Goal: Communication & Community: Answer question/provide support

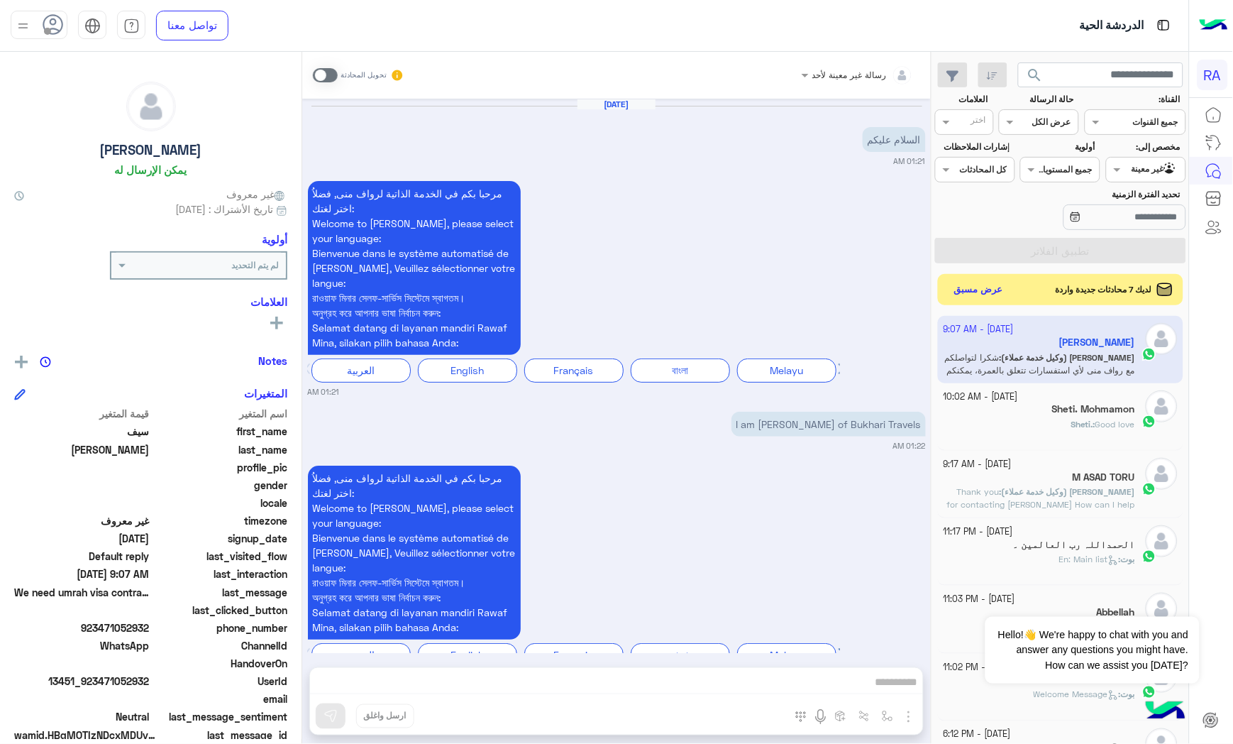
scroll to position [836, 0]
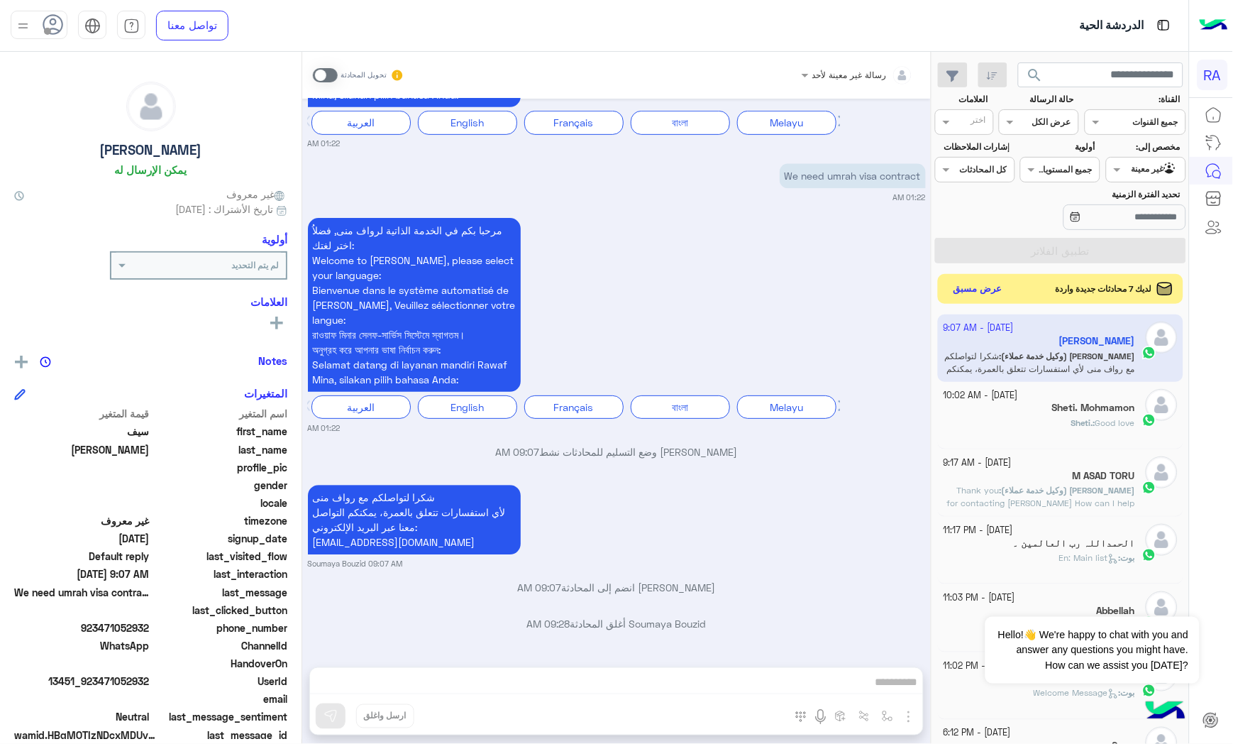
click at [986, 288] on button "عرض مسبق" at bounding box center [979, 289] width 60 height 19
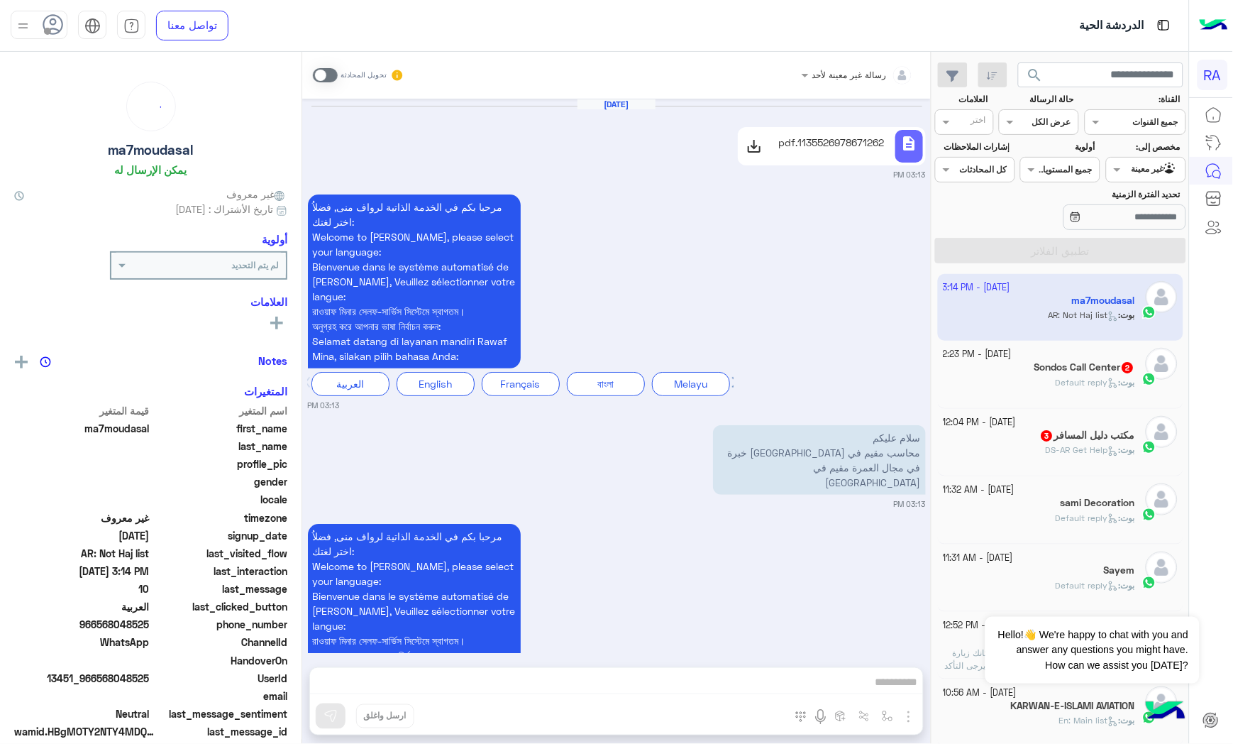
scroll to position [1104, 0]
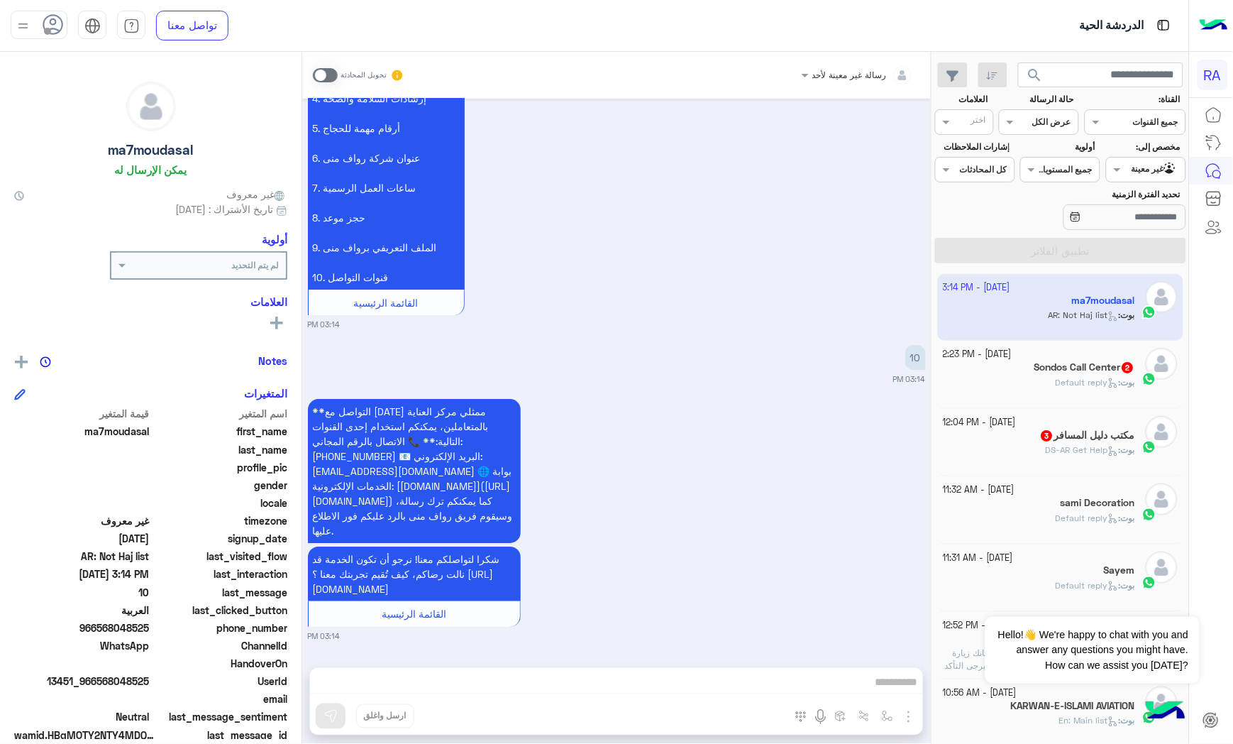
click at [337, 75] on span at bounding box center [325, 75] width 25 height 14
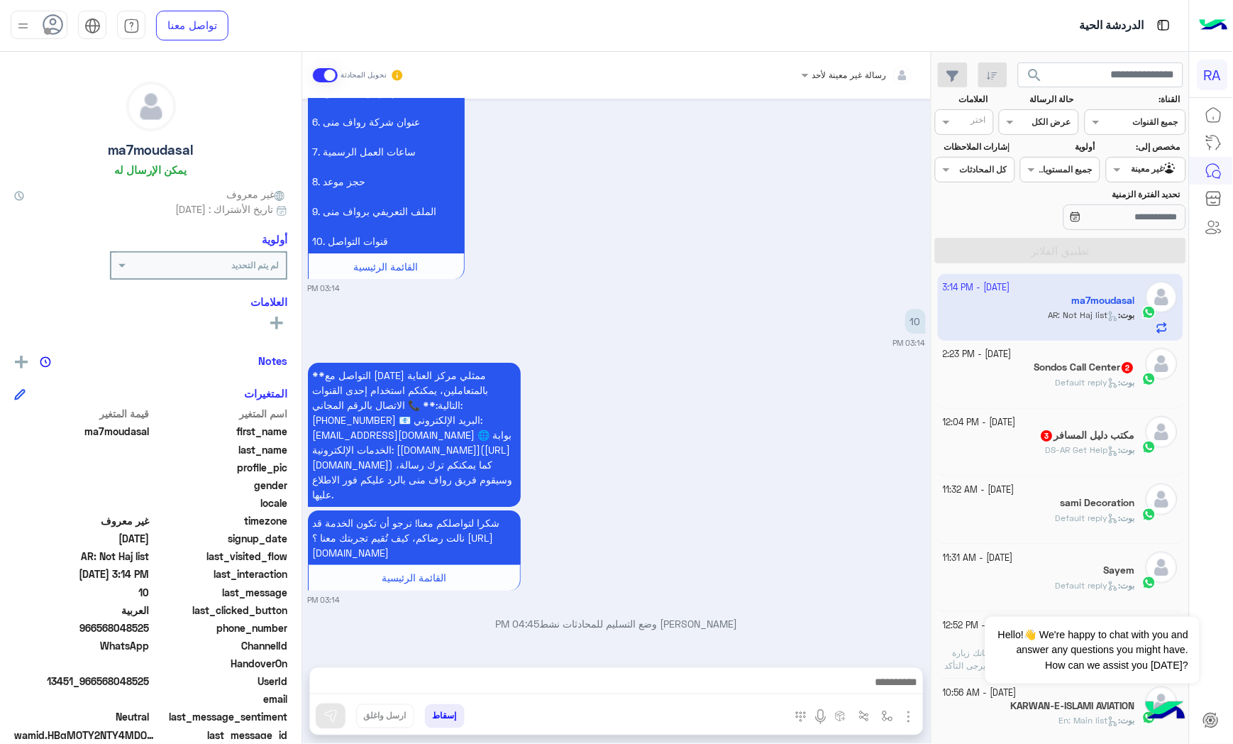
scroll to position [1140, 0]
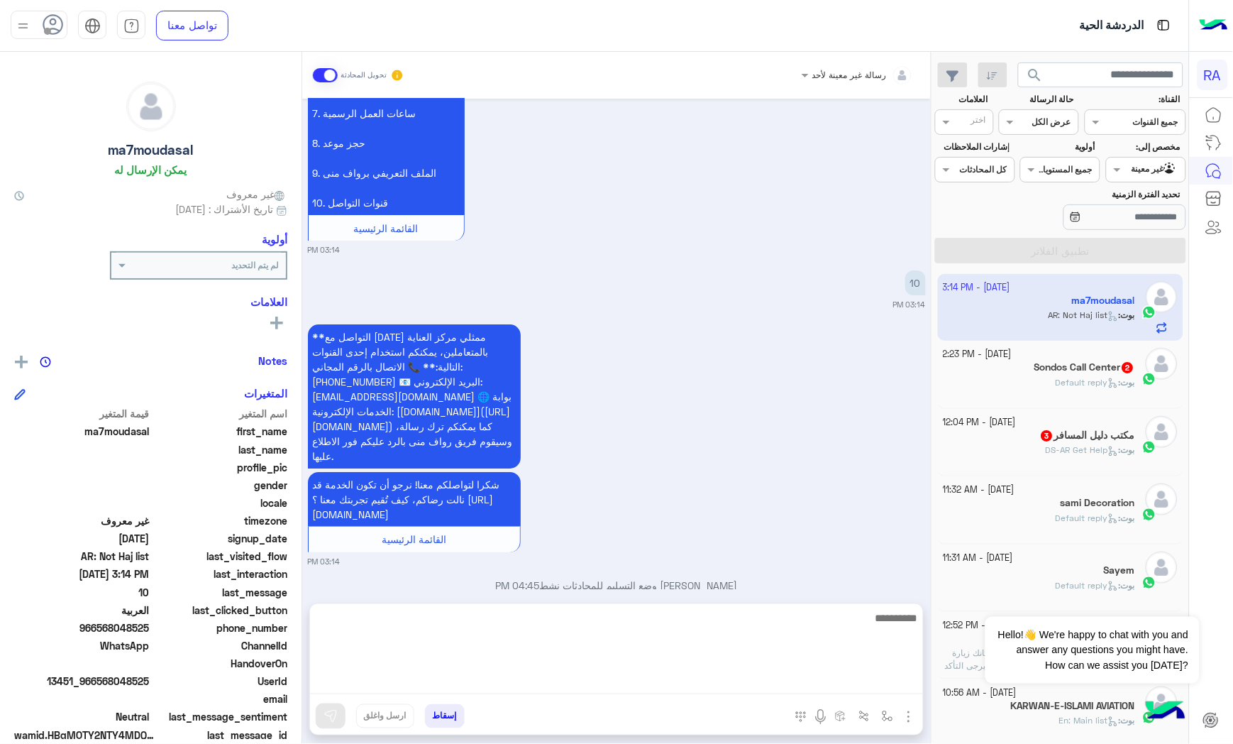
click at [571, 684] on textarea at bounding box center [616, 651] width 613 height 85
paste textarea "**********"
type textarea "**********"
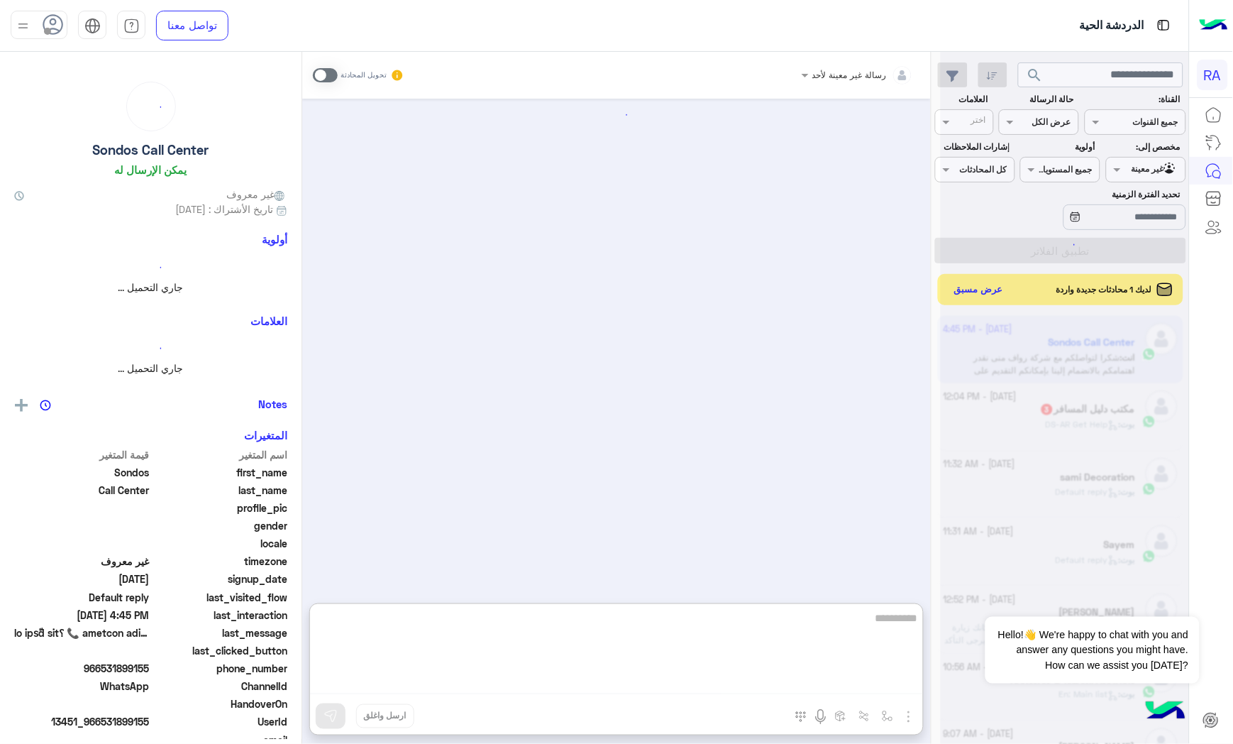
scroll to position [396, 0]
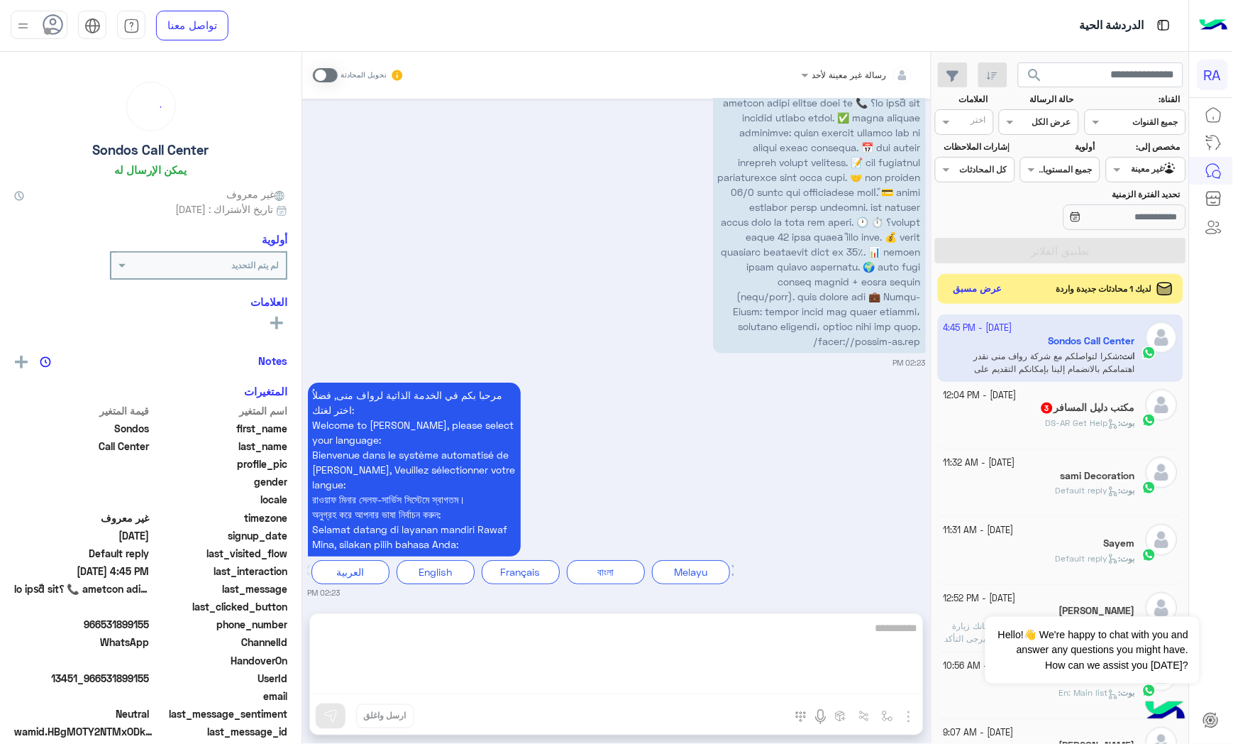
click at [949, 297] on button "عرض مسبق" at bounding box center [979, 289] width 60 height 19
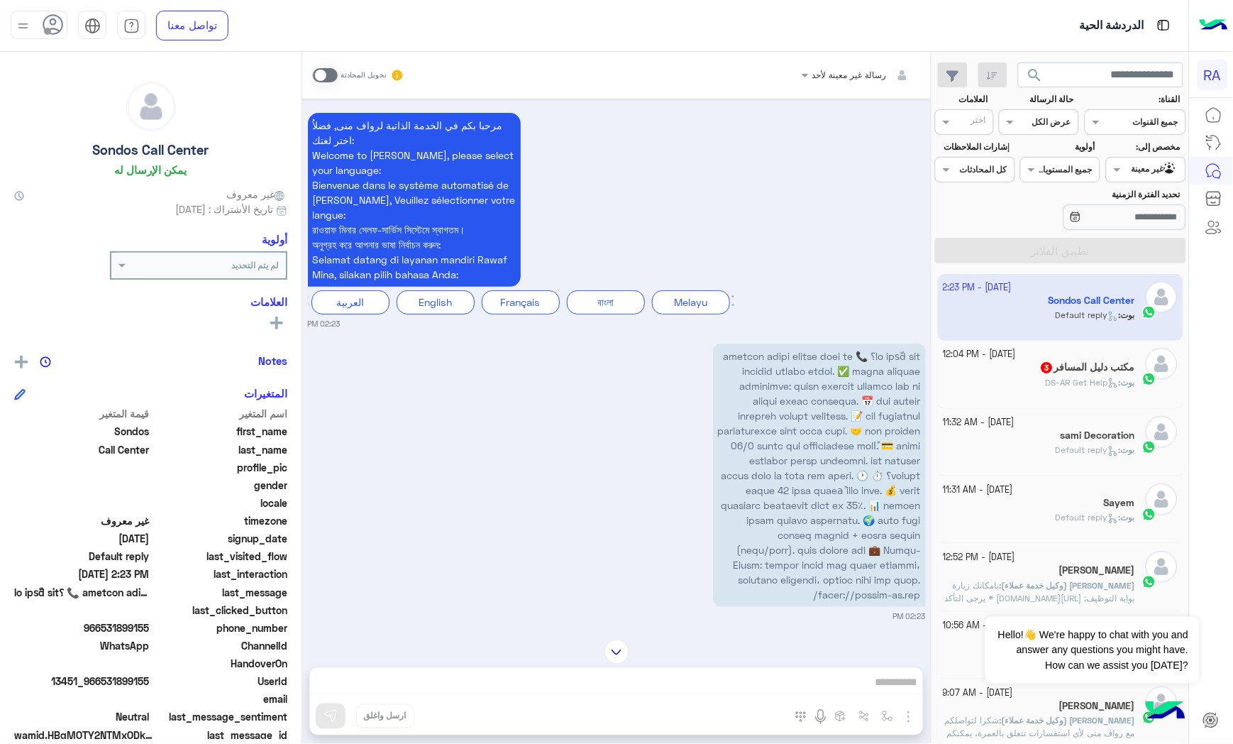
scroll to position [158, 0]
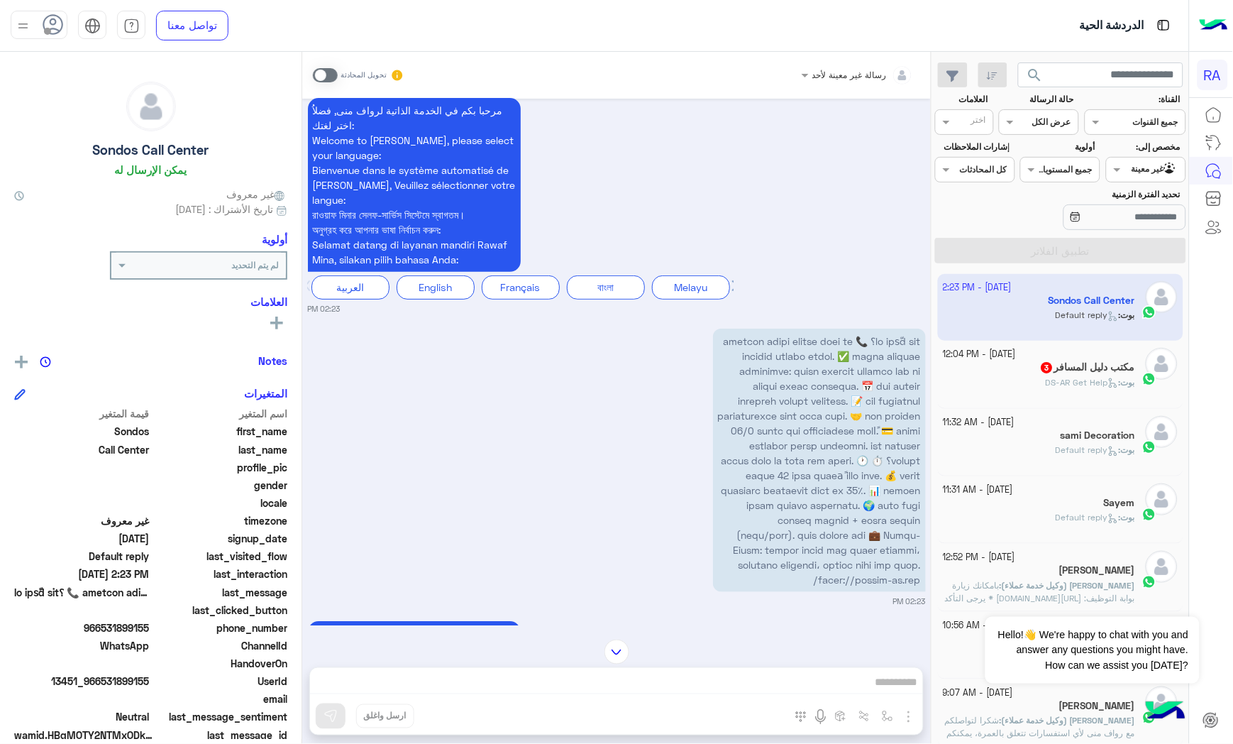
click at [822, 555] on span at bounding box center [819, 460] width 203 height 250
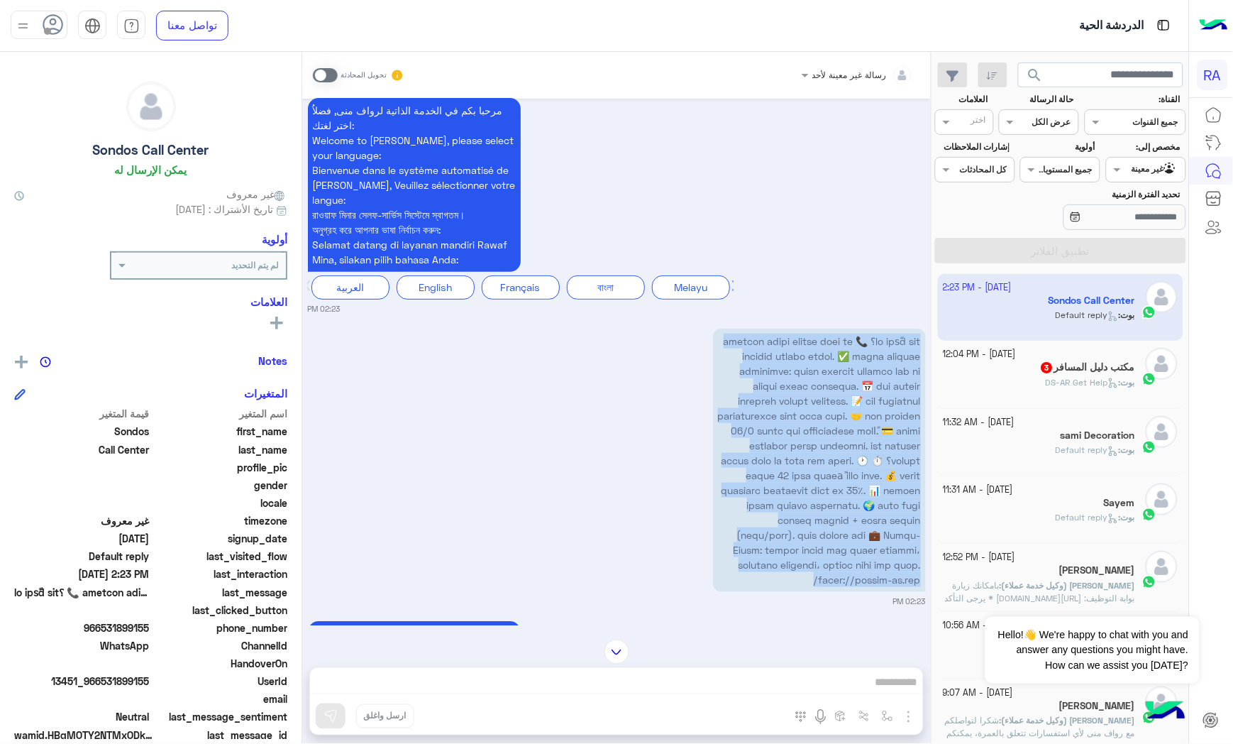
click at [822, 555] on span at bounding box center [819, 460] width 203 height 250
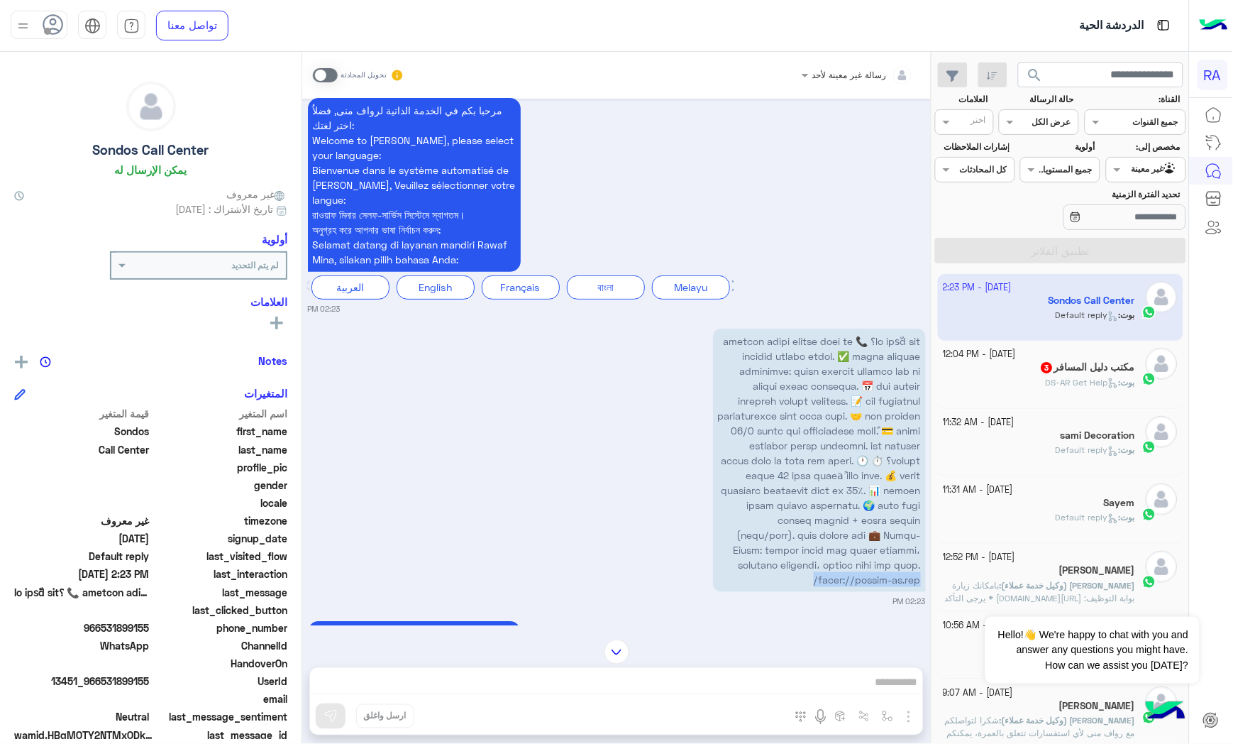
drag, startPoint x: 805, startPoint y: 555, endPoint x: 921, endPoint y: 566, distance: 116.2
click at [921, 566] on div at bounding box center [819, 460] width 213 height 263
copy span "[DOMAIN_NAME][URL]"
click at [1100, 391] on div "بوت : DS-AR Get Help" at bounding box center [1040, 388] width 192 height 25
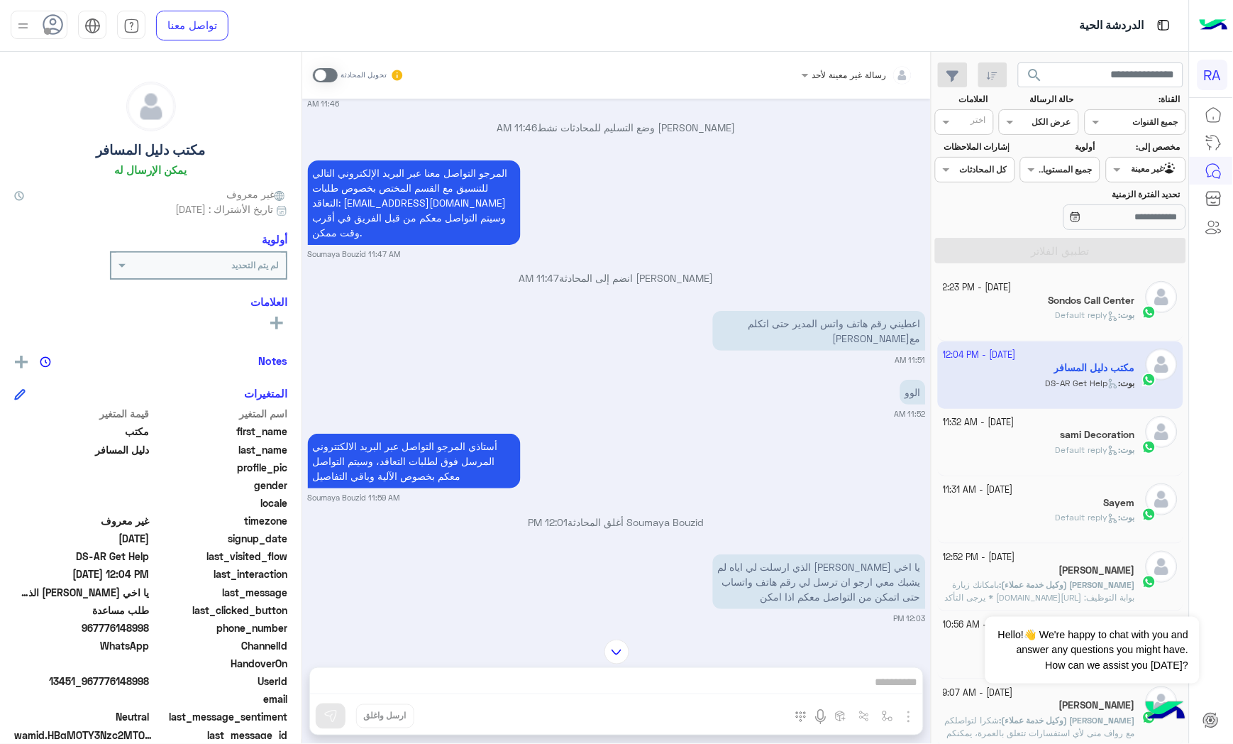
scroll to position [1296, 0]
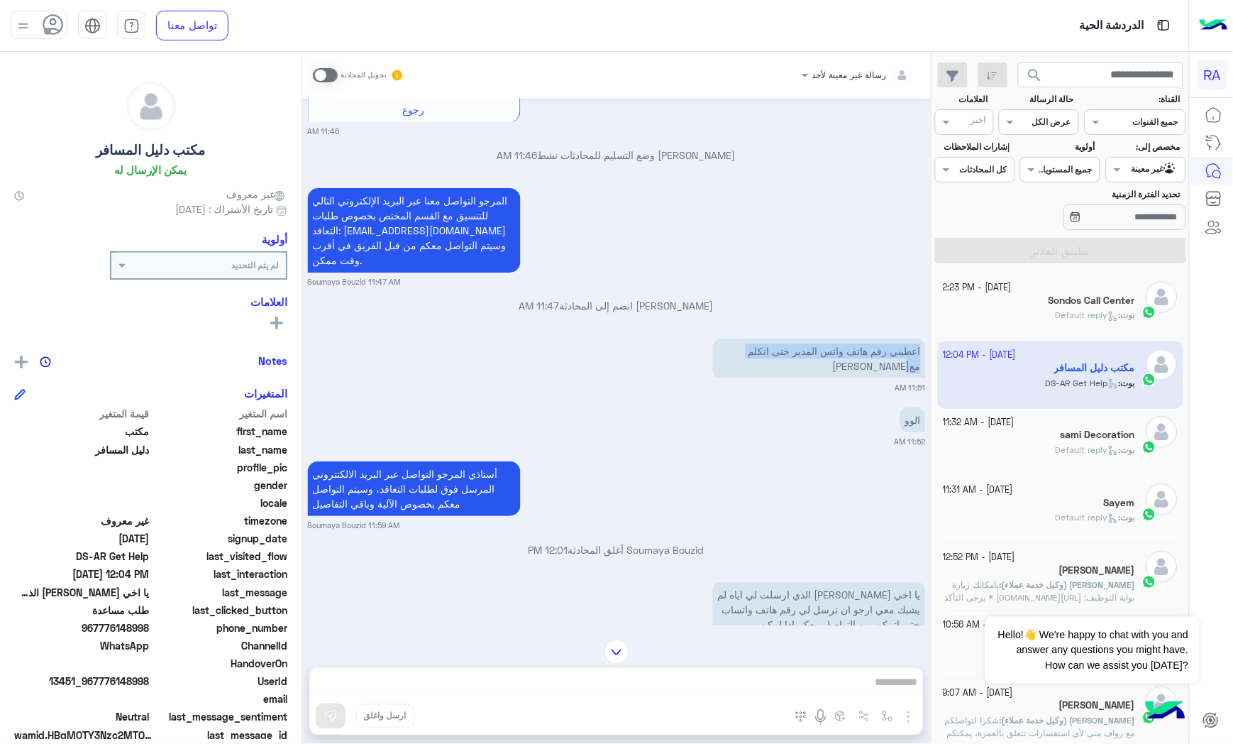
drag, startPoint x: 926, startPoint y: 327, endPoint x: 718, endPoint y: 316, distance: 208.2
click at [718, 316] on div "[DATE] مرحبا بكم في الخدمة الذاتية لرواف منى, فضلاُ اختر لغتك: Welcome to Rawaf…" at bounding box center [616, 362] width 629 height 527
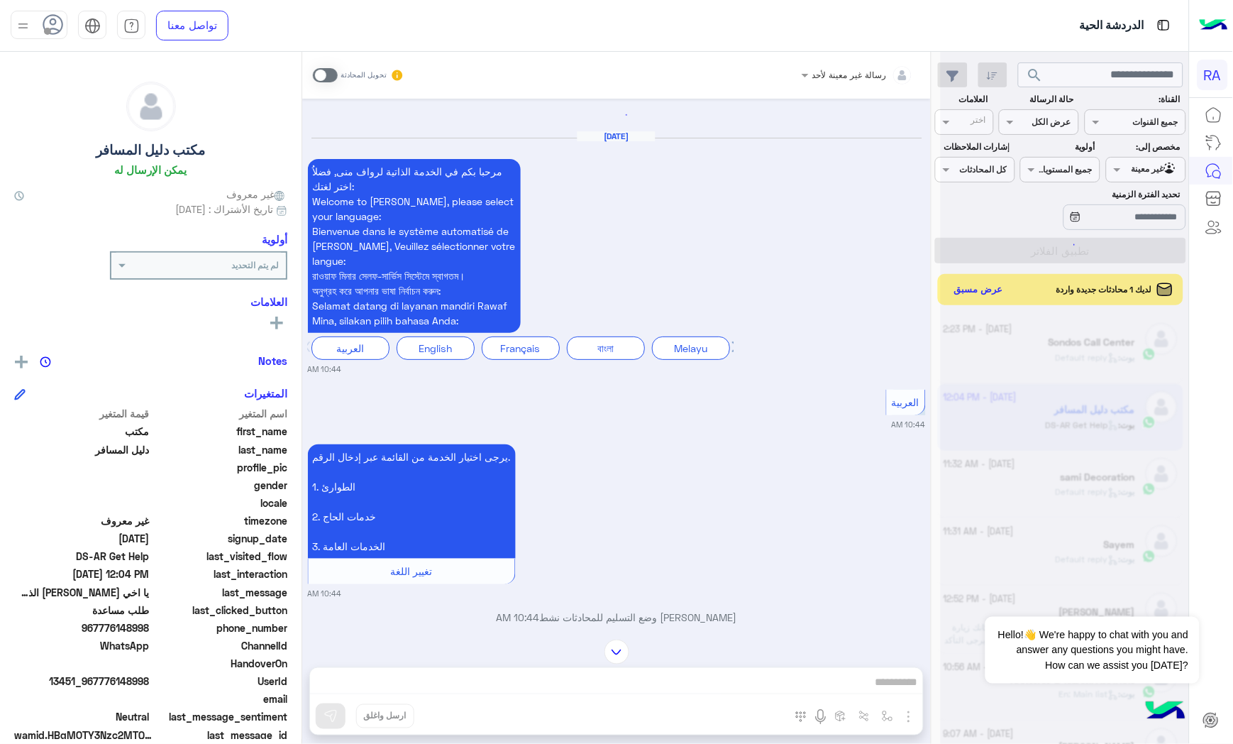
scroll to position [22, 0]
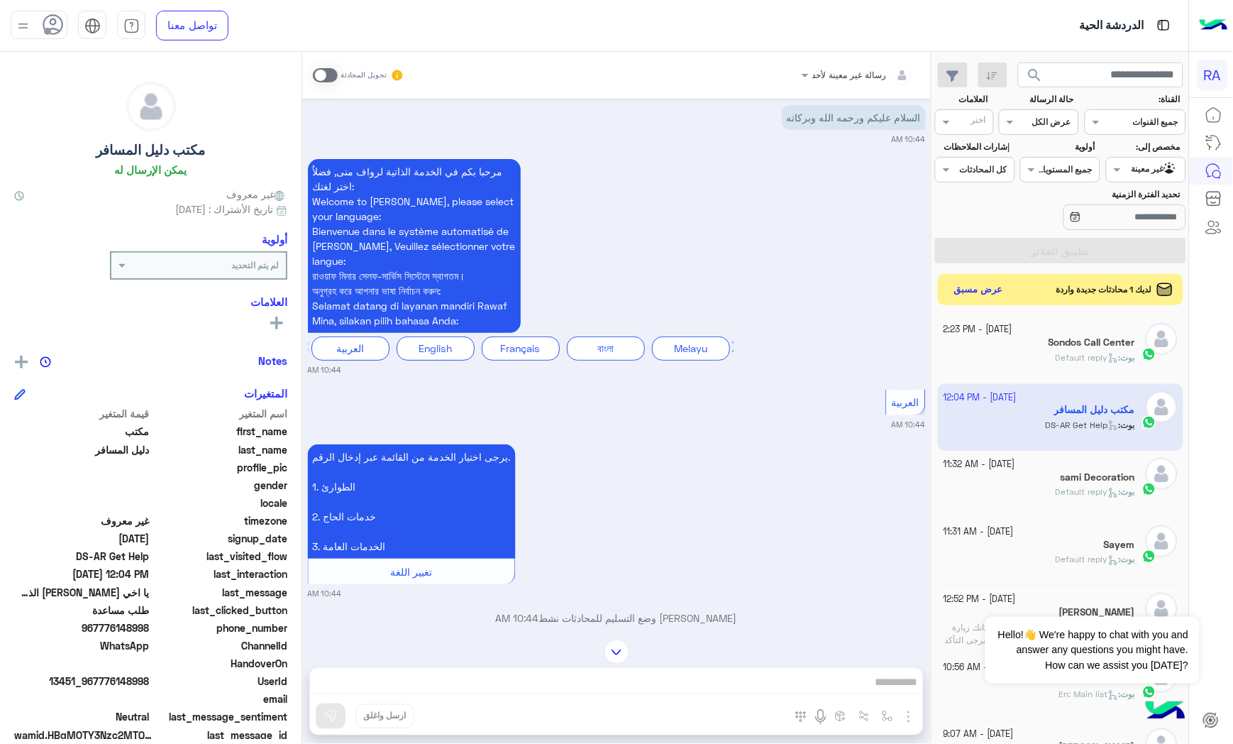
click at [326, 65] on div "تحويل المحادثة" at bounding box center [359, 75] width 92 height 26
click at [331, 75] on span at bounding box center [325, 75] width 25 height 14
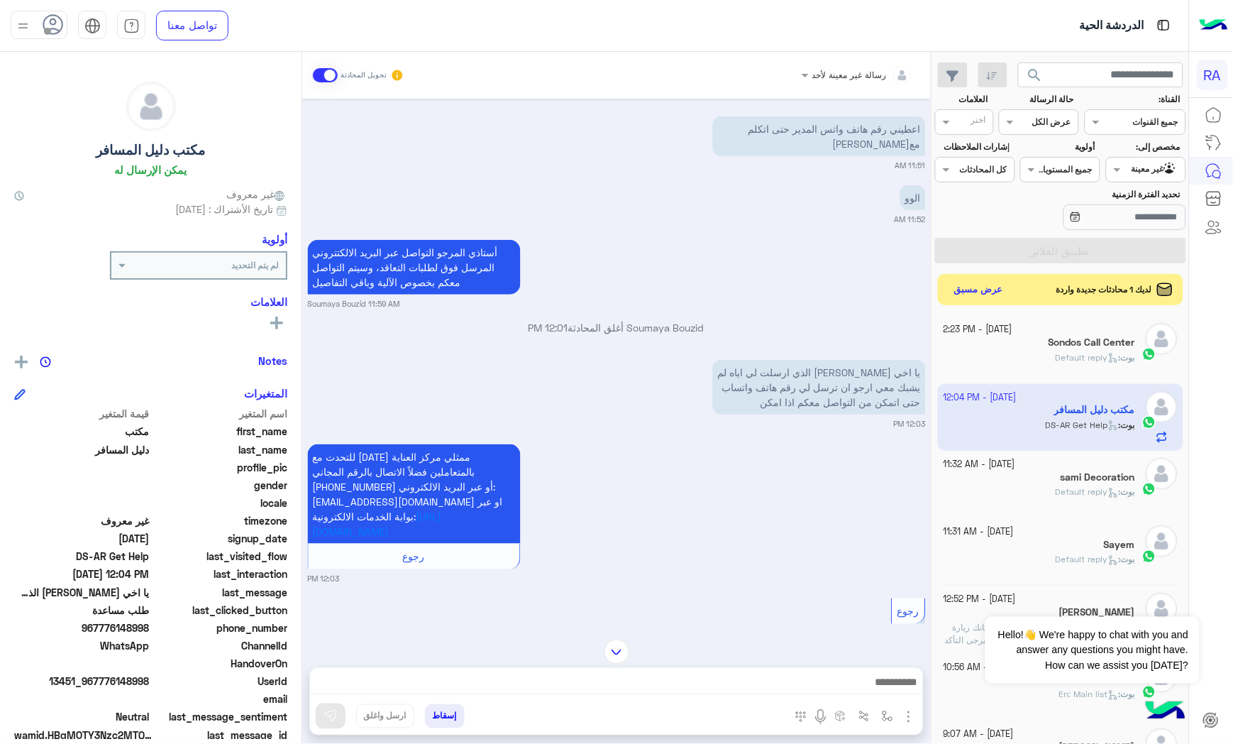
scroll to position [1544, 0]
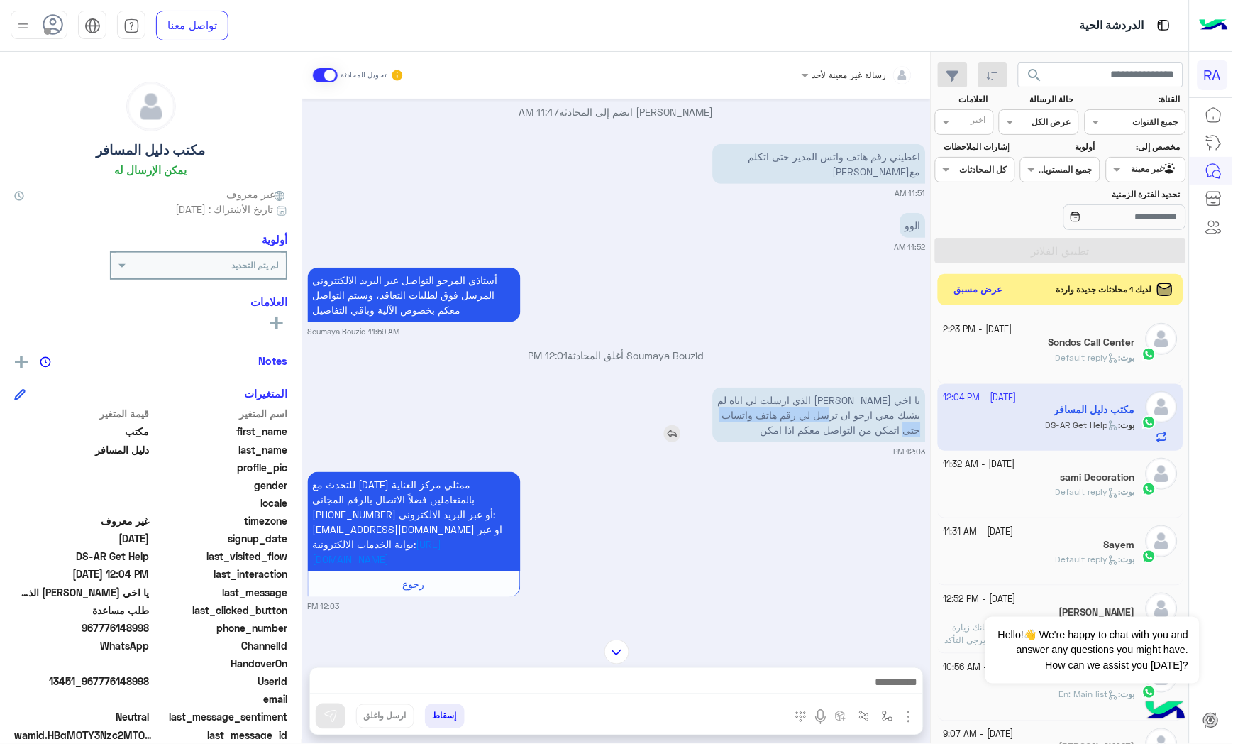
drag, startPoint x: 855, startPoint y: 373, endPoint x: 703, endPoint y: 373, distance: 151.9
click at [703, 387] on div "يا اخي [PERSON_NAME] الذي ارسلت لي اياه لم يشبك معي ارجو ان ترسل لي رقم هاتف وا…" at bounding box center [779, 414] width 294 height 55
click at [740, 387] on p "يا اخي [PERSON_NAME] الذي ارسلت لي اياه لم يشبك معي ارجو ان ترسل لي رقم هاتف وا…" at bounding box center [819, 414] width 213 height 55
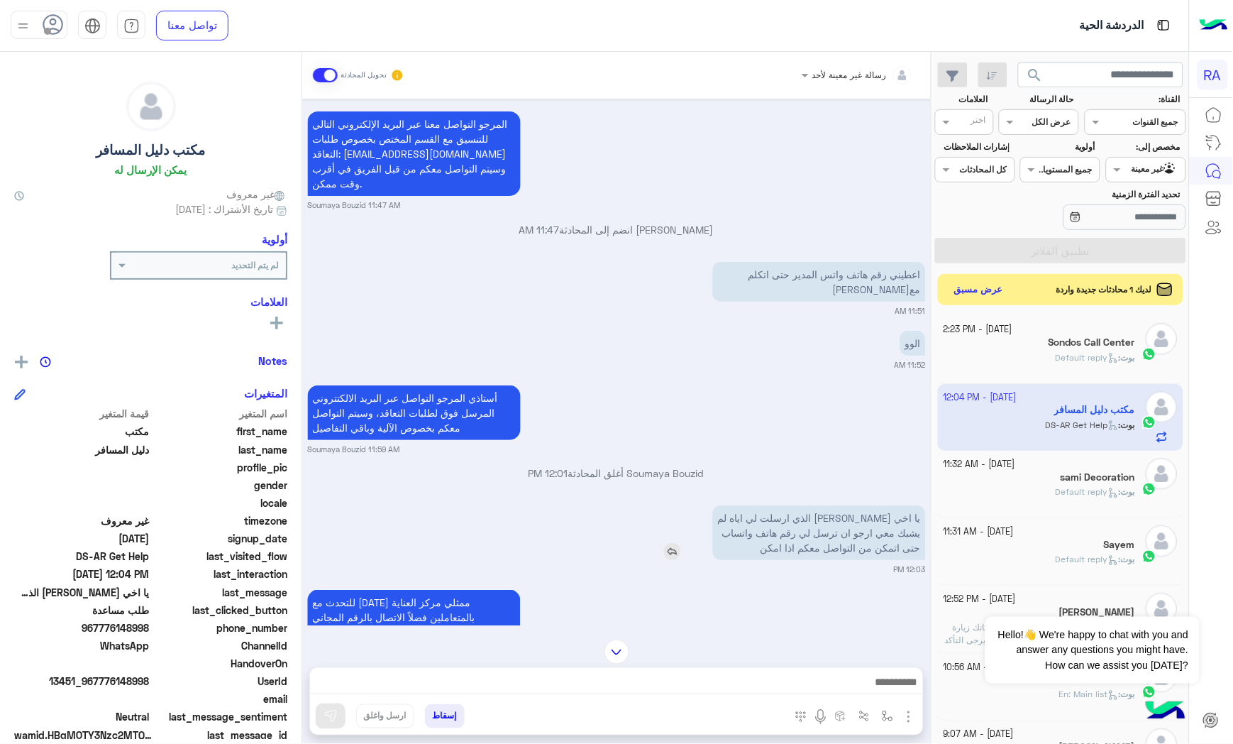
scroll to position [1387, 0]
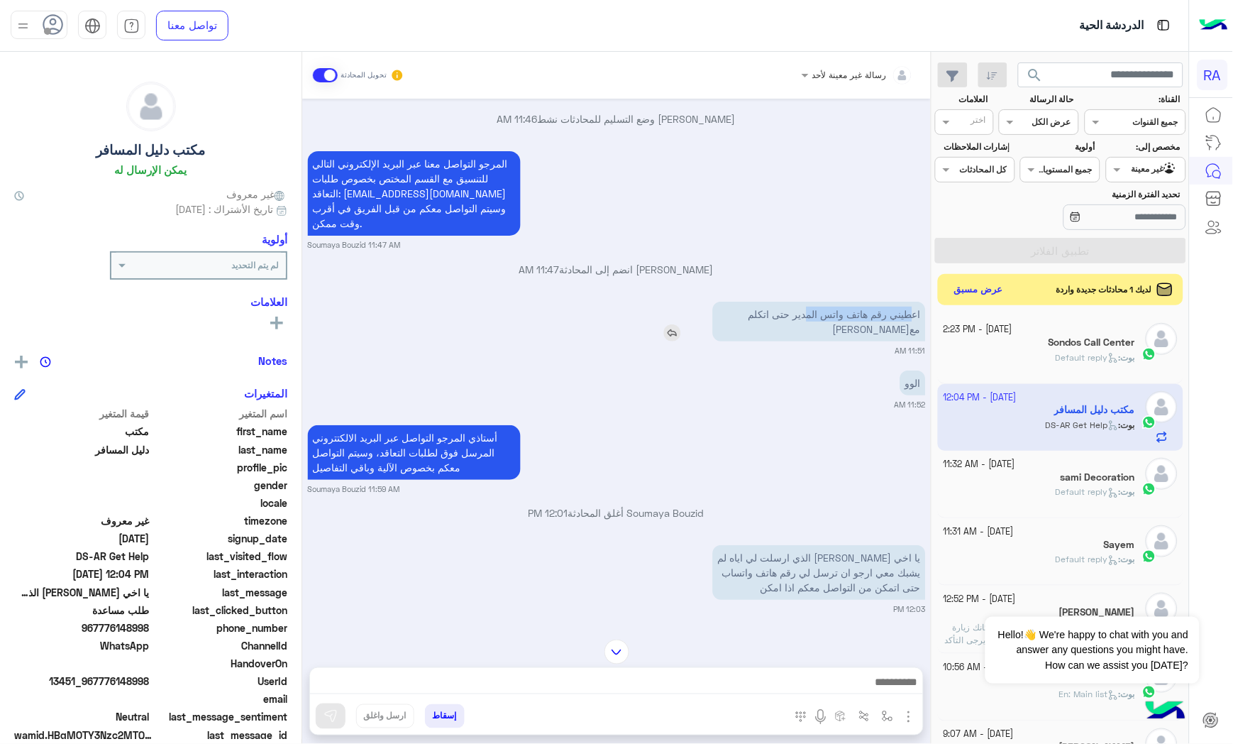
drag, startPoint x: 913, startPoint y: 290, endPoint x: 802, endPoint y: 299, distance: 111.1
click at [802, 302] on p "اعطيني رقم هاتف واتس المدير حتى اتكلم مع[PERSON_NAME]" at bounding box center [819, 322] width 213 height 40
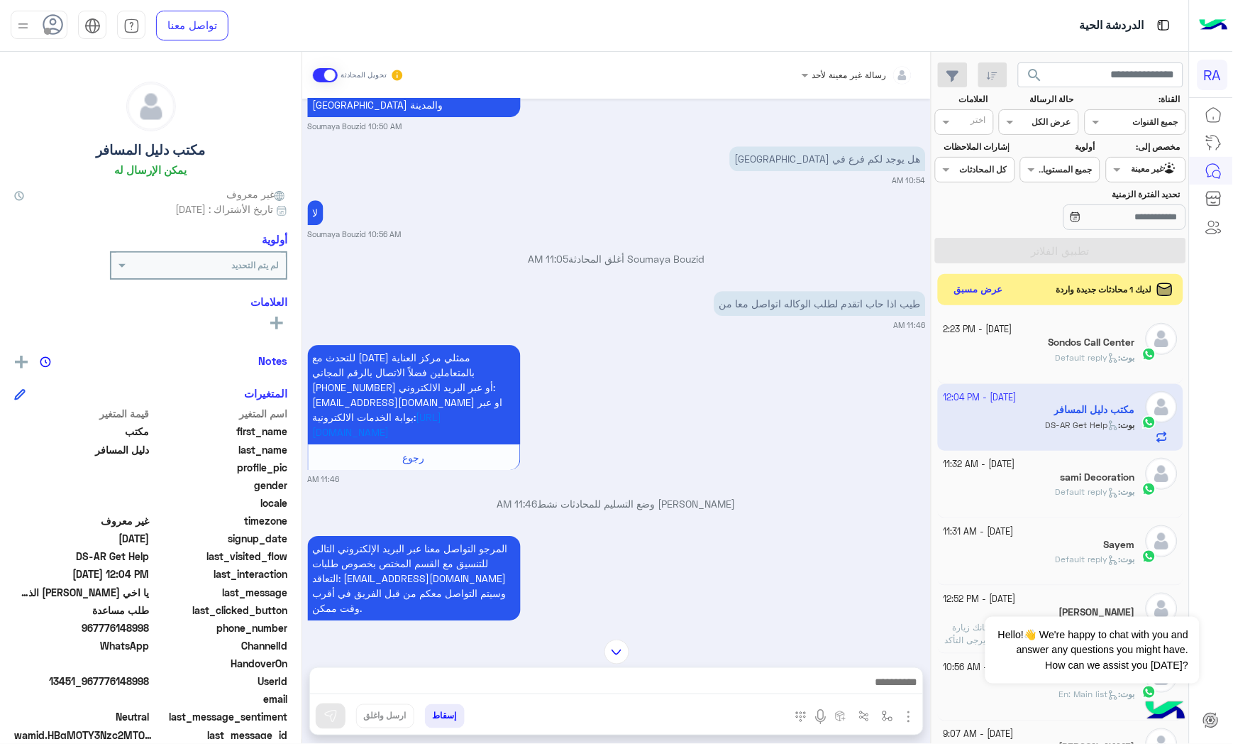
scroll to position [992, 0]
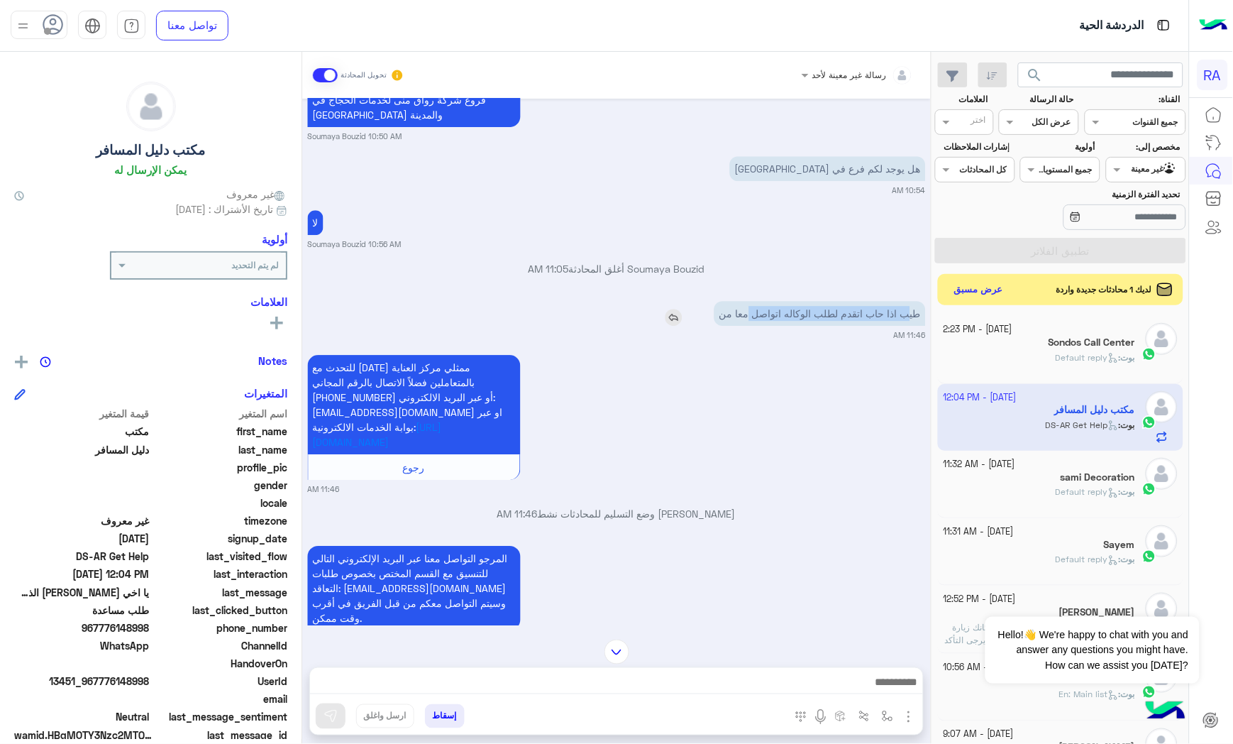
drag, startPoint x: 907, startPoint y: 302, endPoint x: 750, endPoint y: 302, distance: 156.8
click at [750, 302] on p "طيب اذا حاب اتقدم لطلب الوكاله اتواصل معا من" at bounding box center [820, 313] width 211 height 25
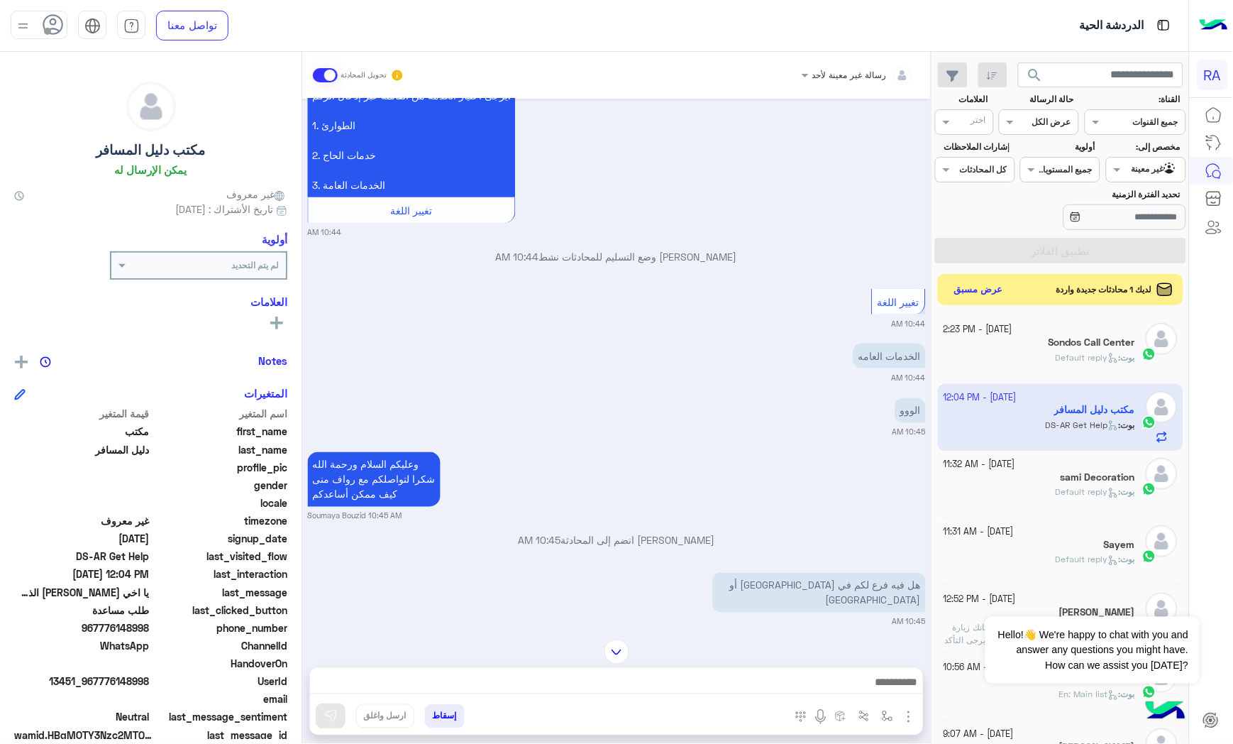
scroll to position [362, 0]
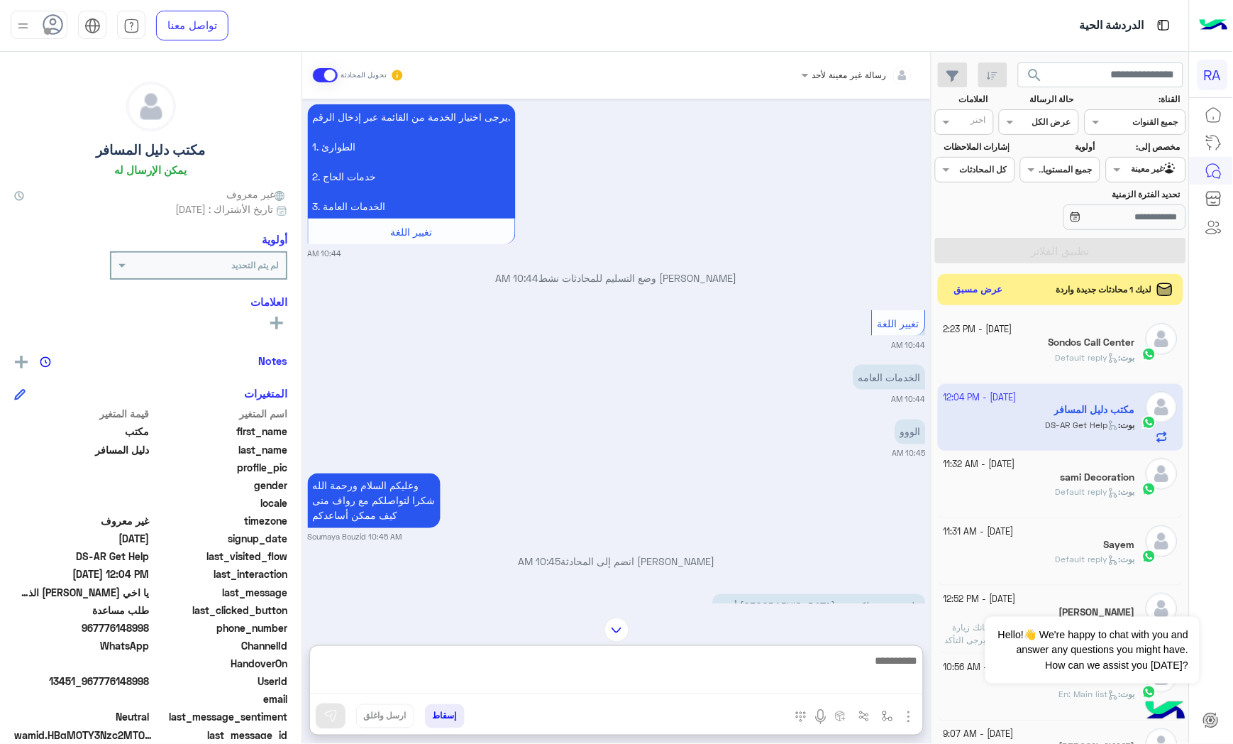
click at [575, 674] on textarea at bounding box center [617, 672] width 614 height 43
paste textarea "**********"
type textarea "**********"
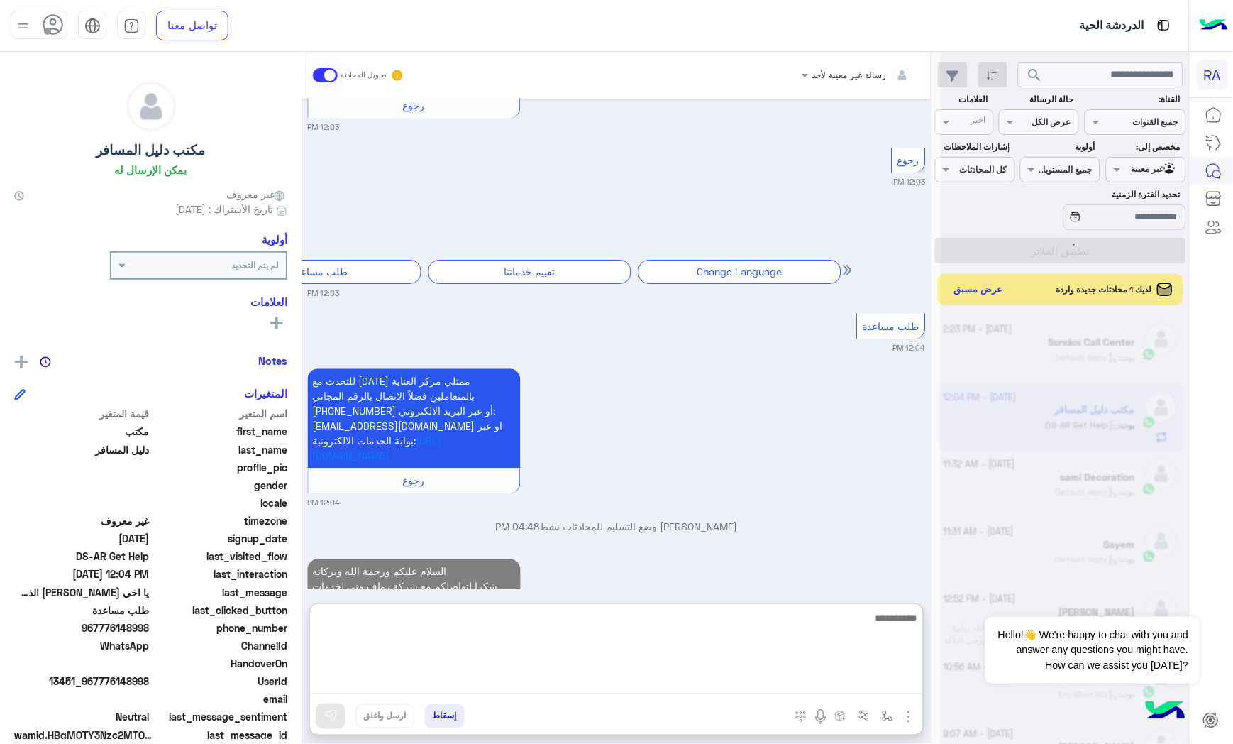
scroll to position [2059, 0]
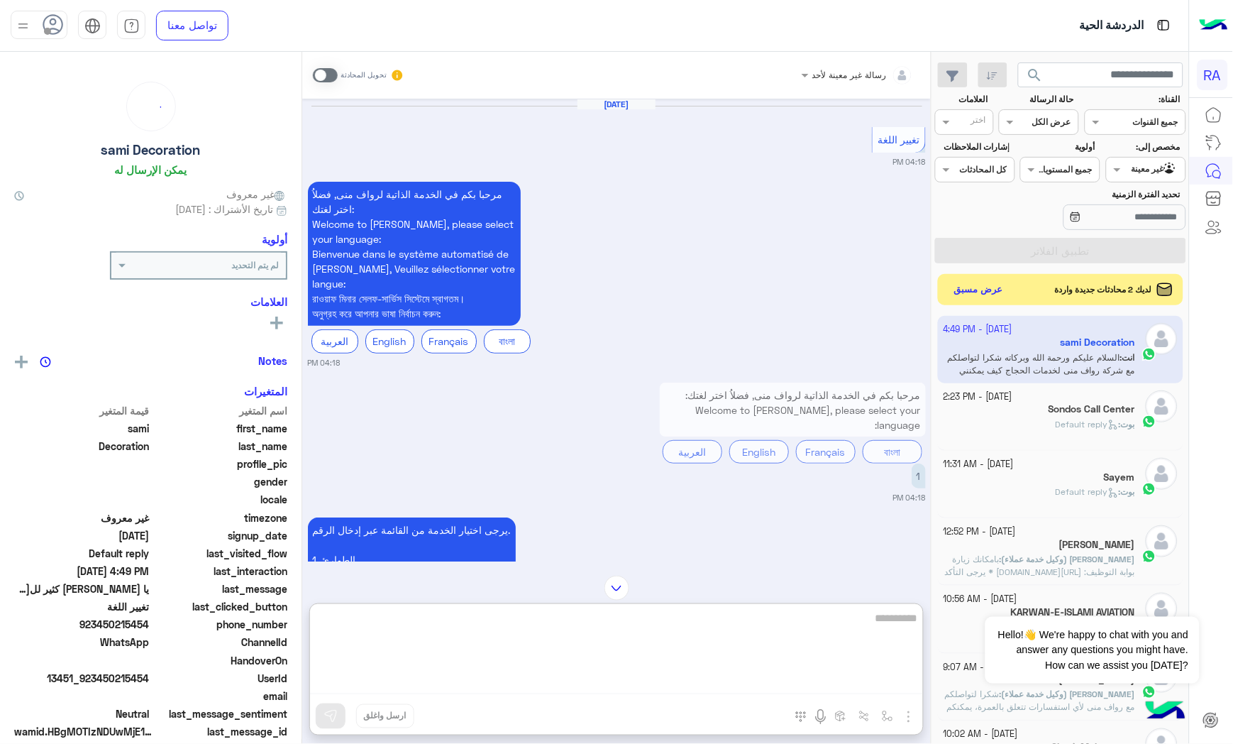
scroll to position [3628, 0]
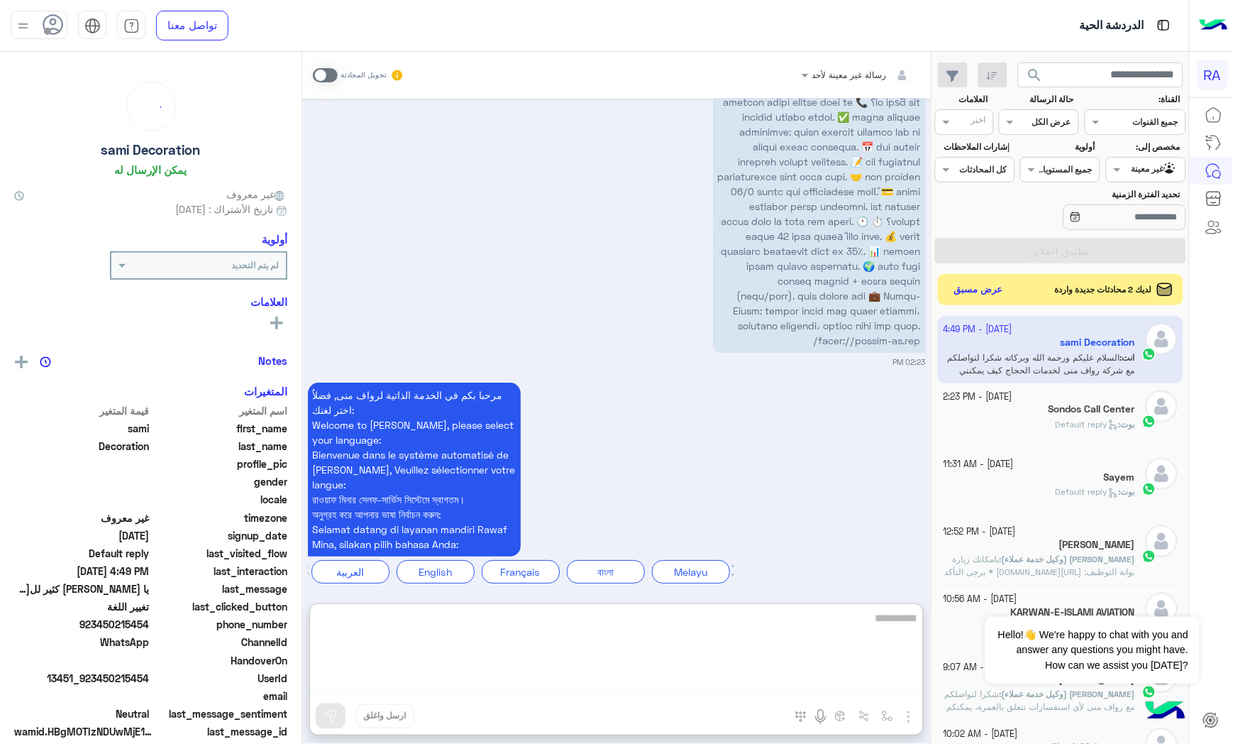
click at [1140, 168] on div at bounding box center [1146, 167] width 79 height 13
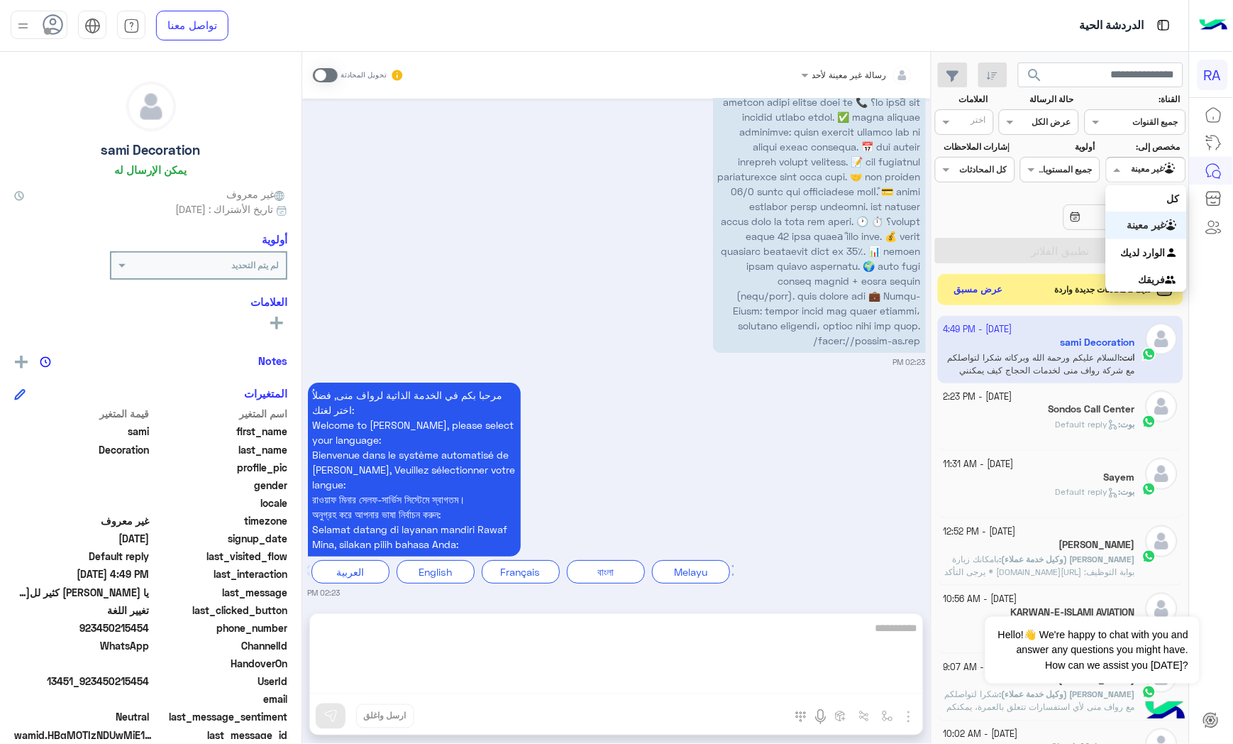
scroll to position [3564, 0]
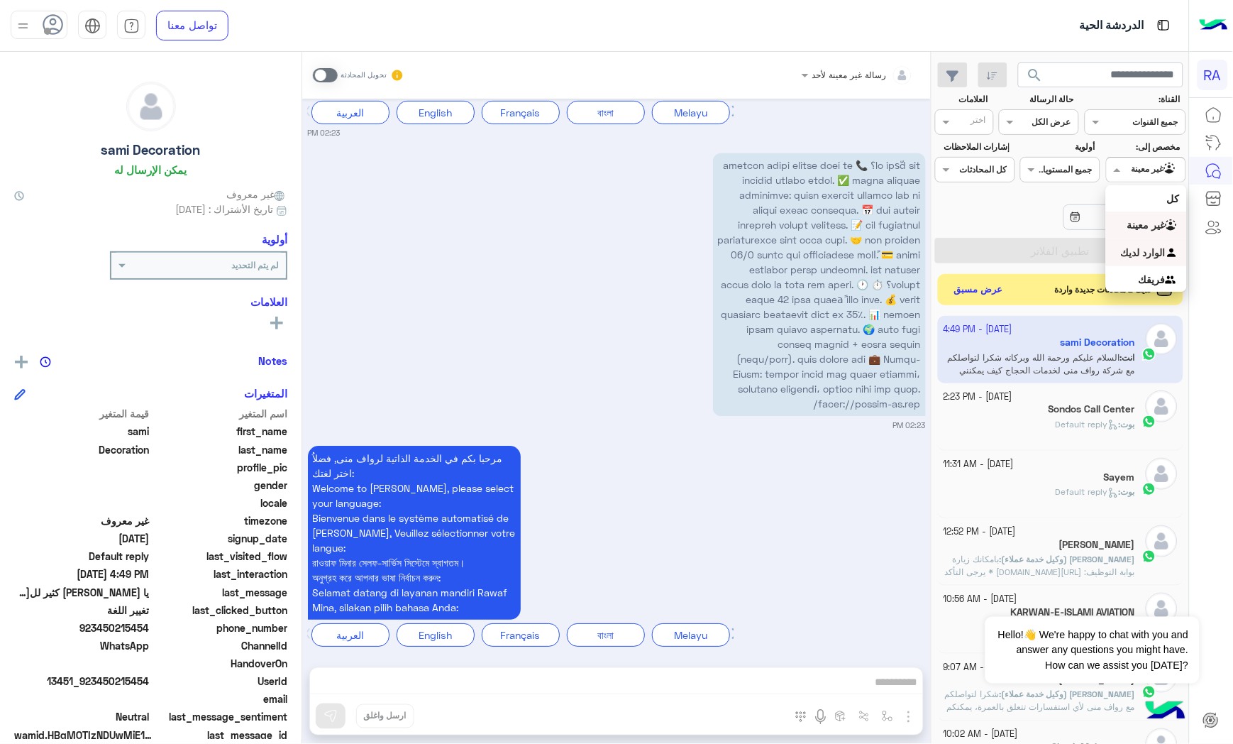
click at [1137, 251] on b "الوارد لديك" at bounding box center [1143, 252] width 45 height 12
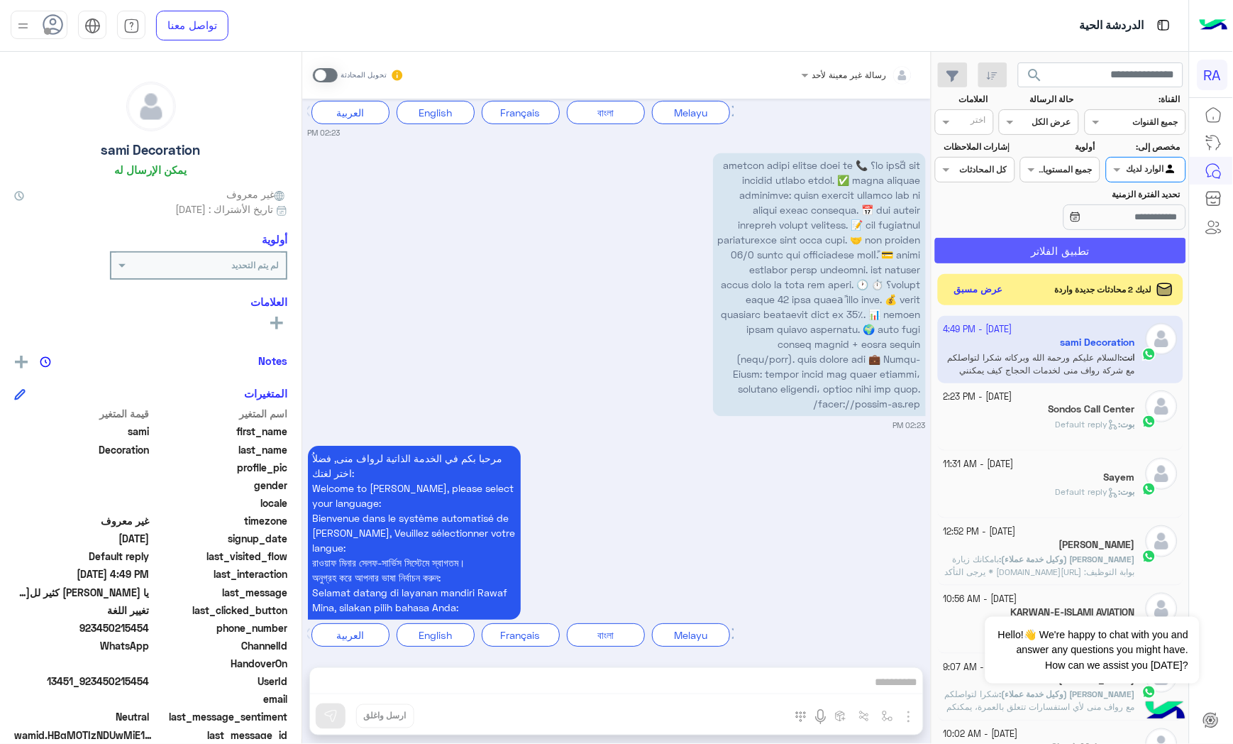
click at [1137, 251] on button "تطبيق الفلاتر" at bounding box center [1060, 251] width 251 height 26
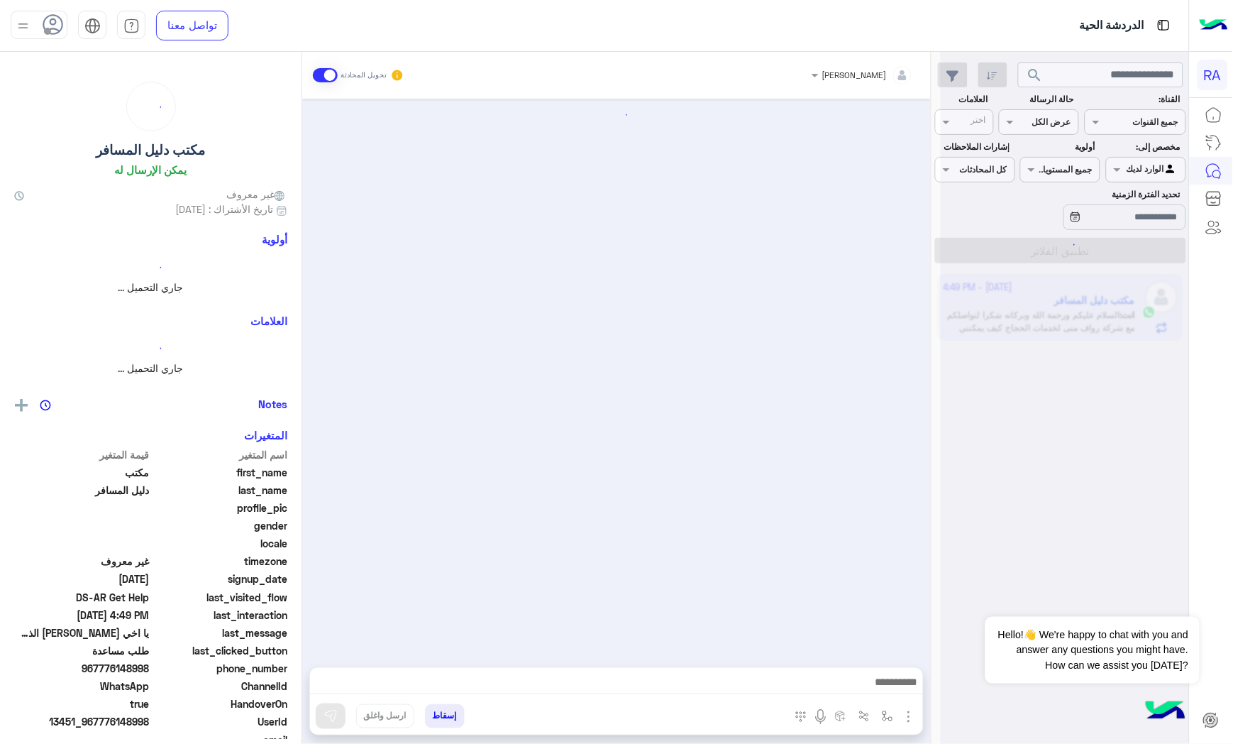
scroll to position [1482, 0]
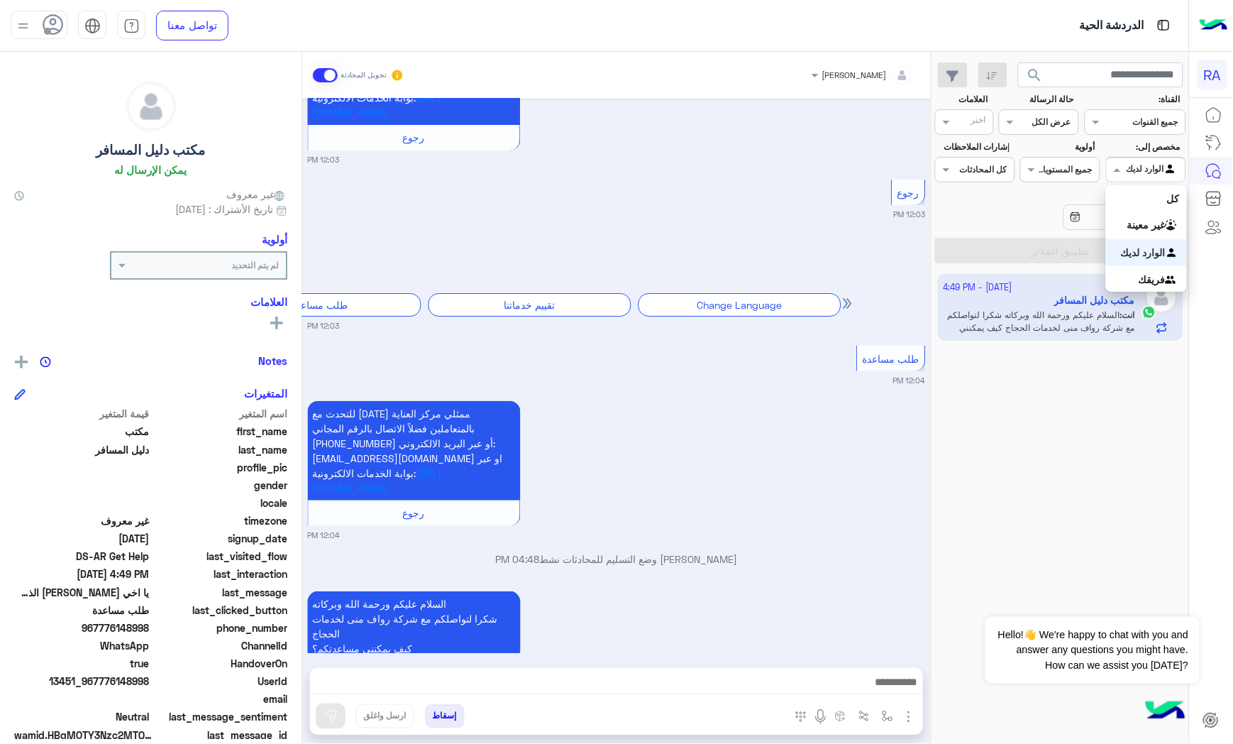
click at [1160, 177] on div "الوارد لديك" at bounding box center [1153, 170] width 52 height 14
click at [1150, 228] on b "غير معينة" at bounding box center [1147, 225] width 38 height 12
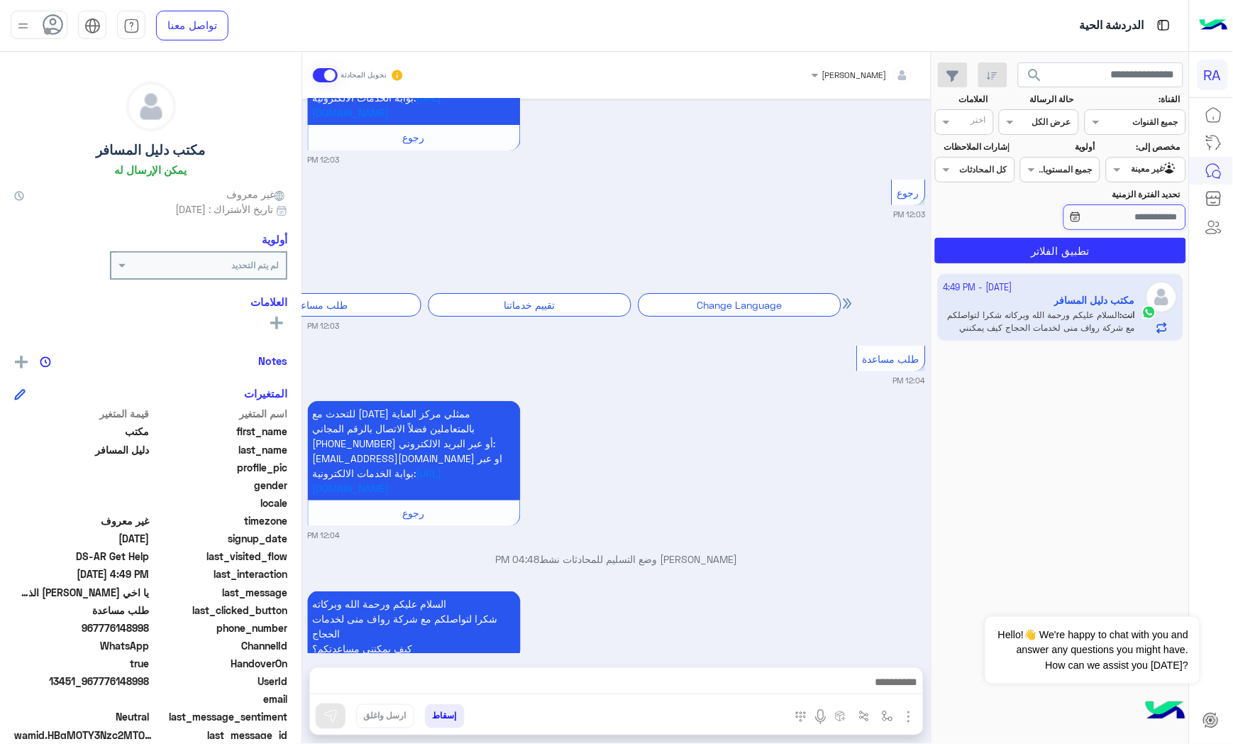
click at [1150, 228] on input "تحديد الفترة الزمنية" at bounding box center [1125, 217] width 123 height 26
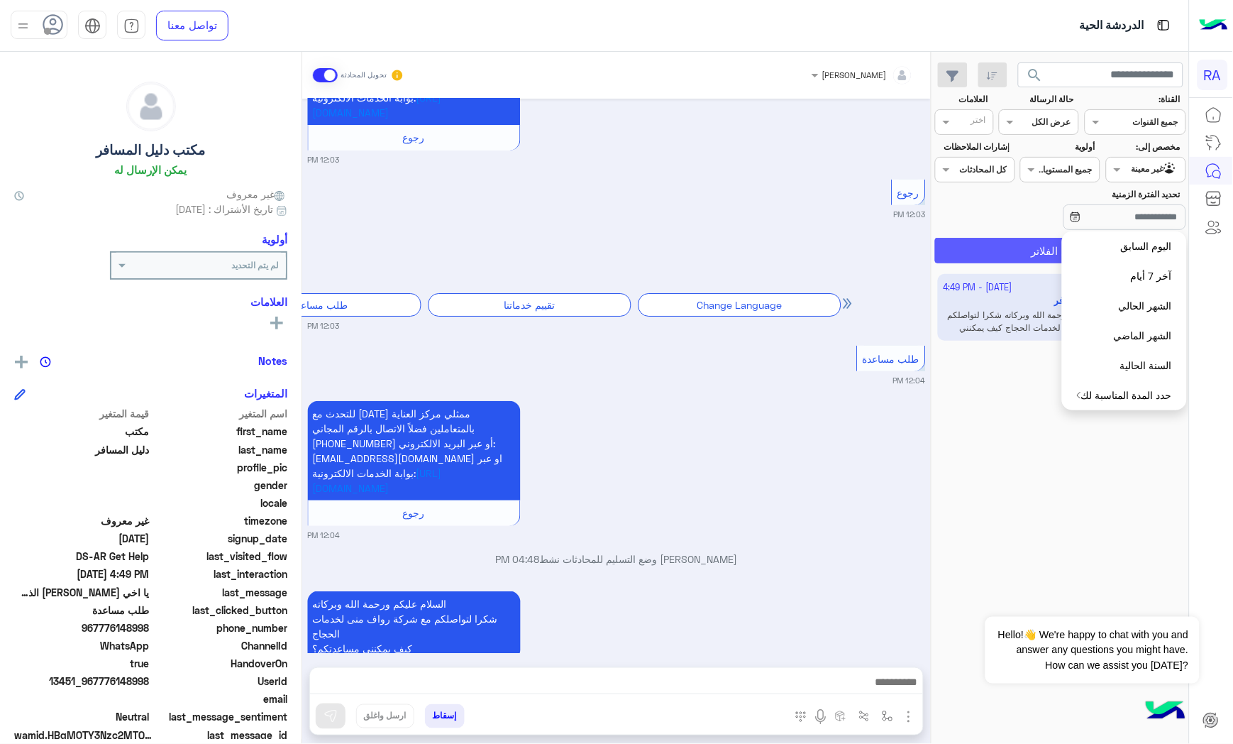
click at [984, 252] on button "تطبيق الفلاتر" at bounding box center [1060, 251] width 251 height 26
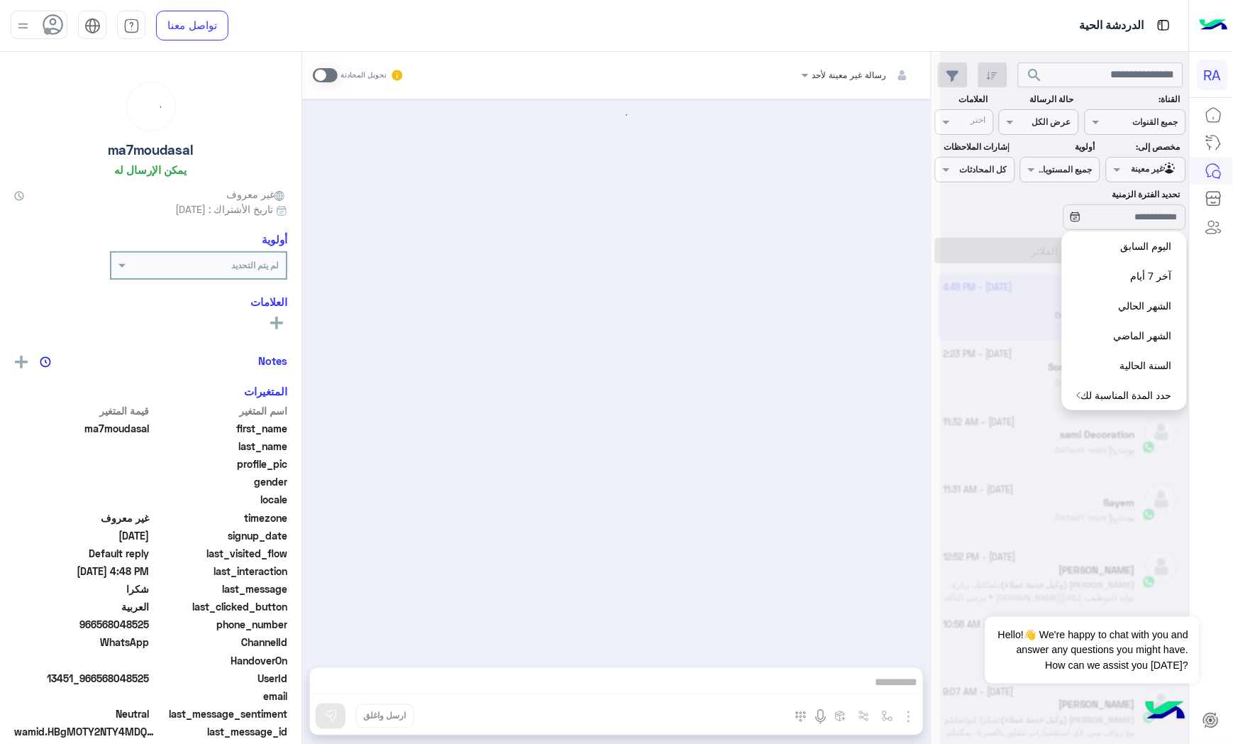
scroll to position [1691, 0]
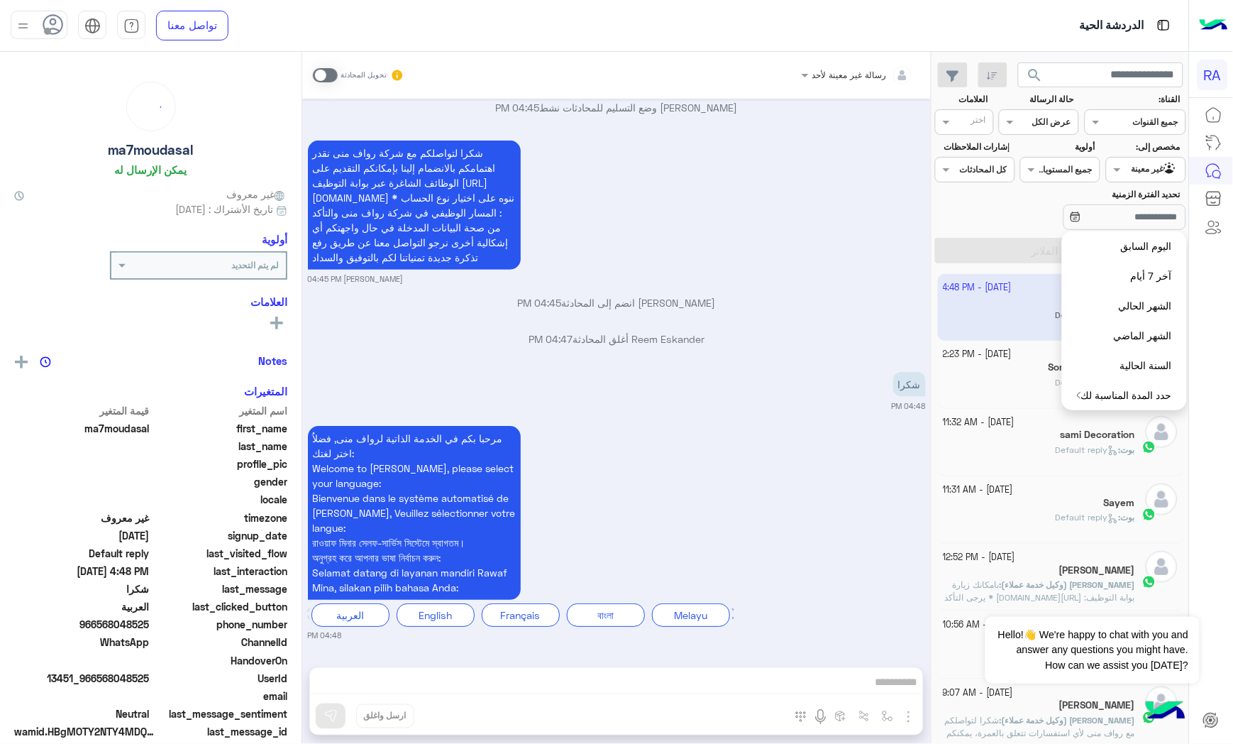
click at [803, 445] on div "مرحبا بكم في الخدمة الذاتية لرواف منى, فضلاُ اختر لغتك: Welcome to Rawaf Mina, …" at bounding box center [617, 532] width 618 height 220
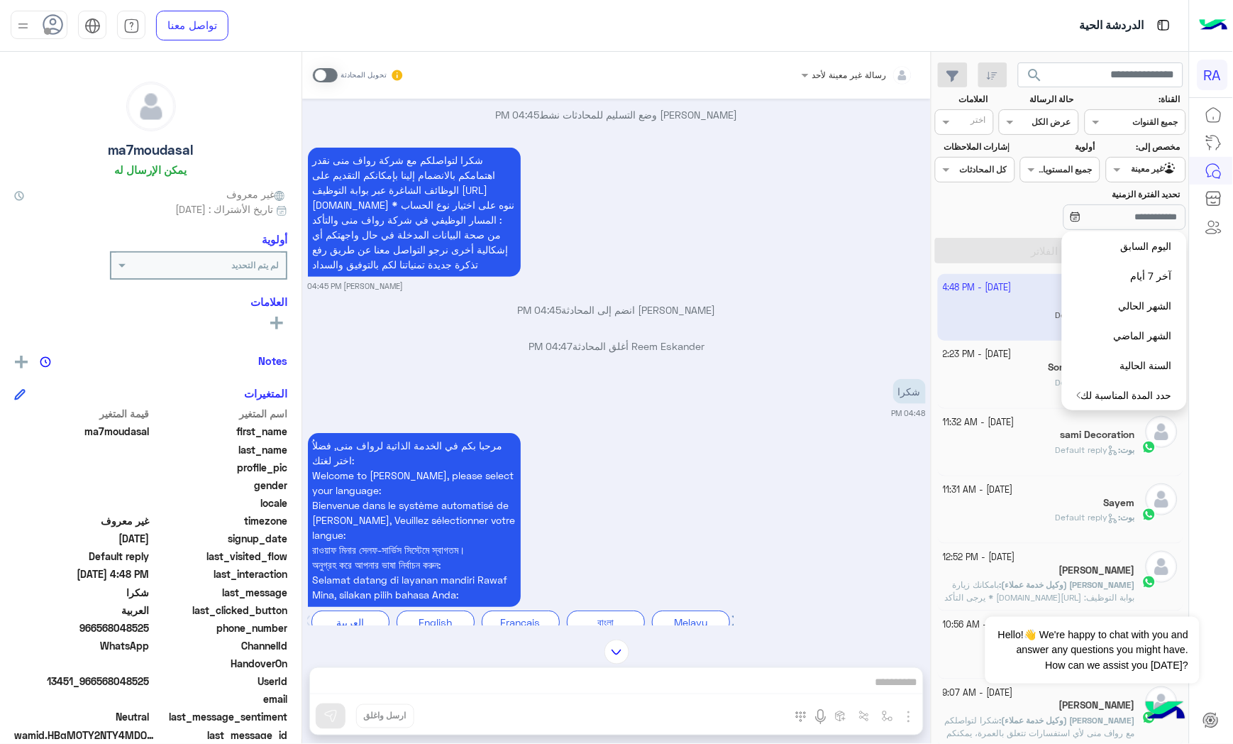
scroll to position [1533, 0]
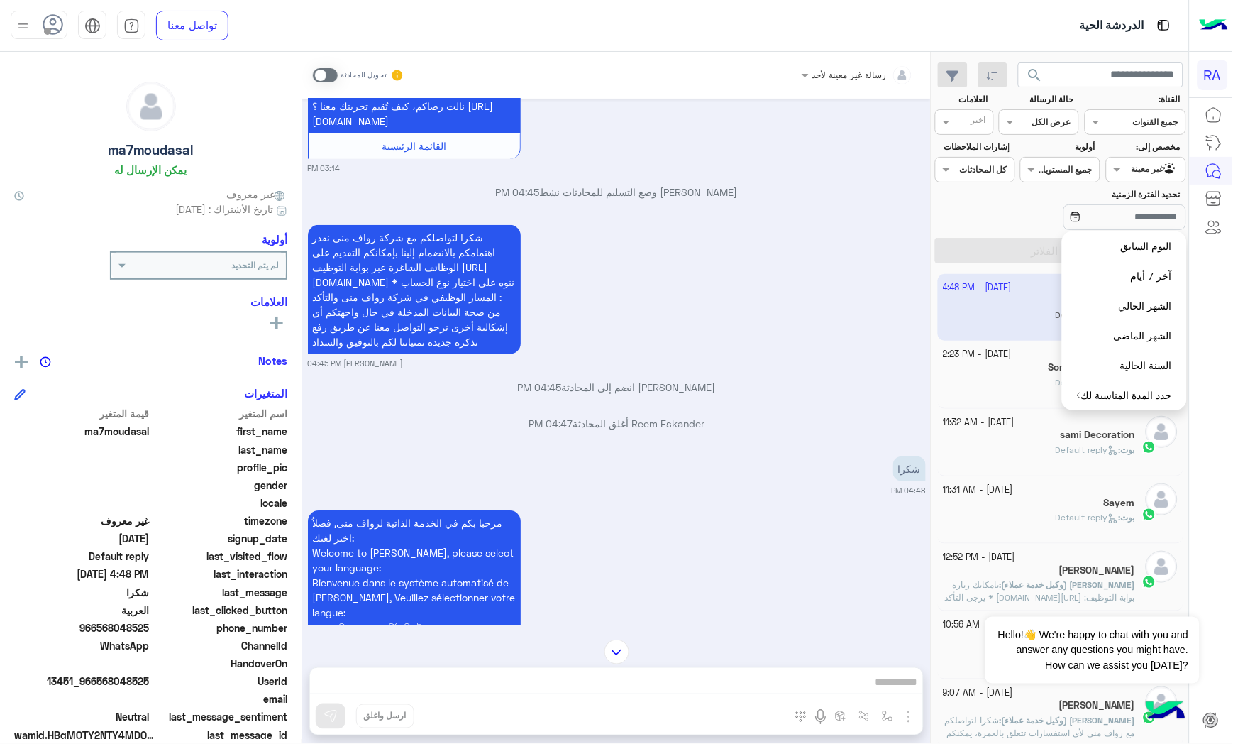
click at [976, 419] on small "[DATE] - 11:32 AM" at bounding box center [980, 422] width 72 height 13
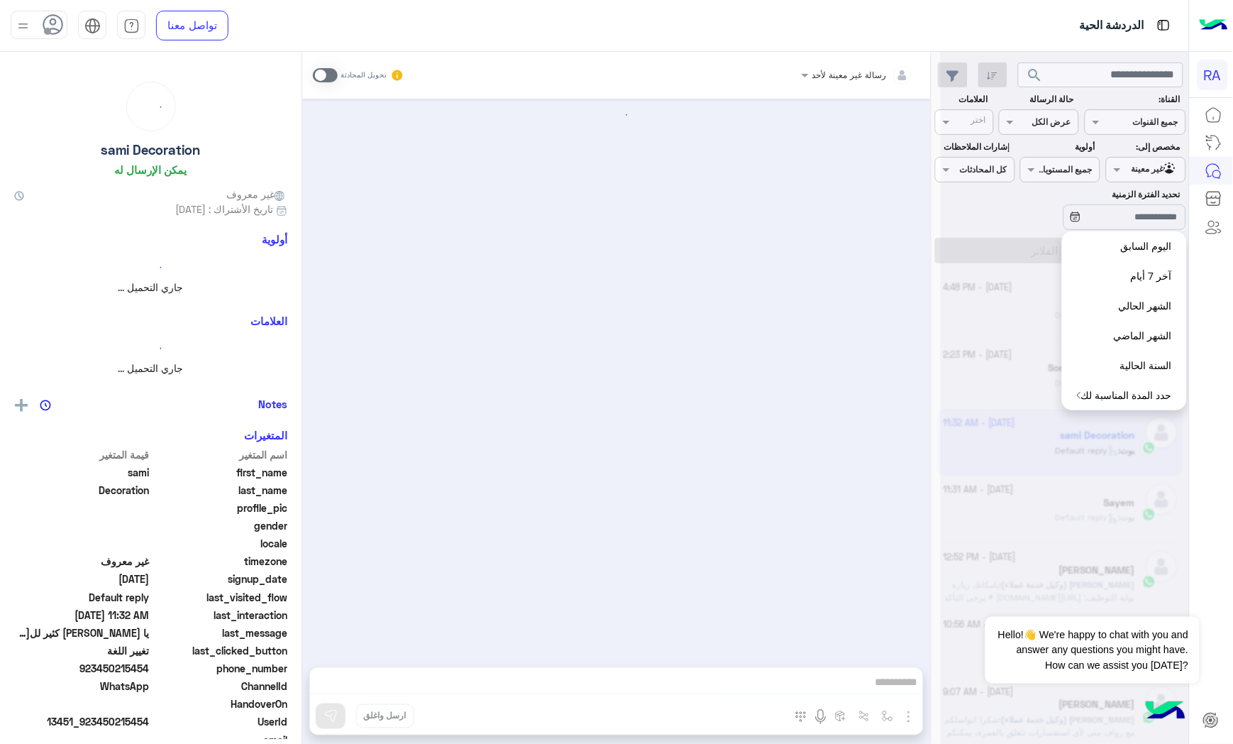
scroll to position [2702, 0]
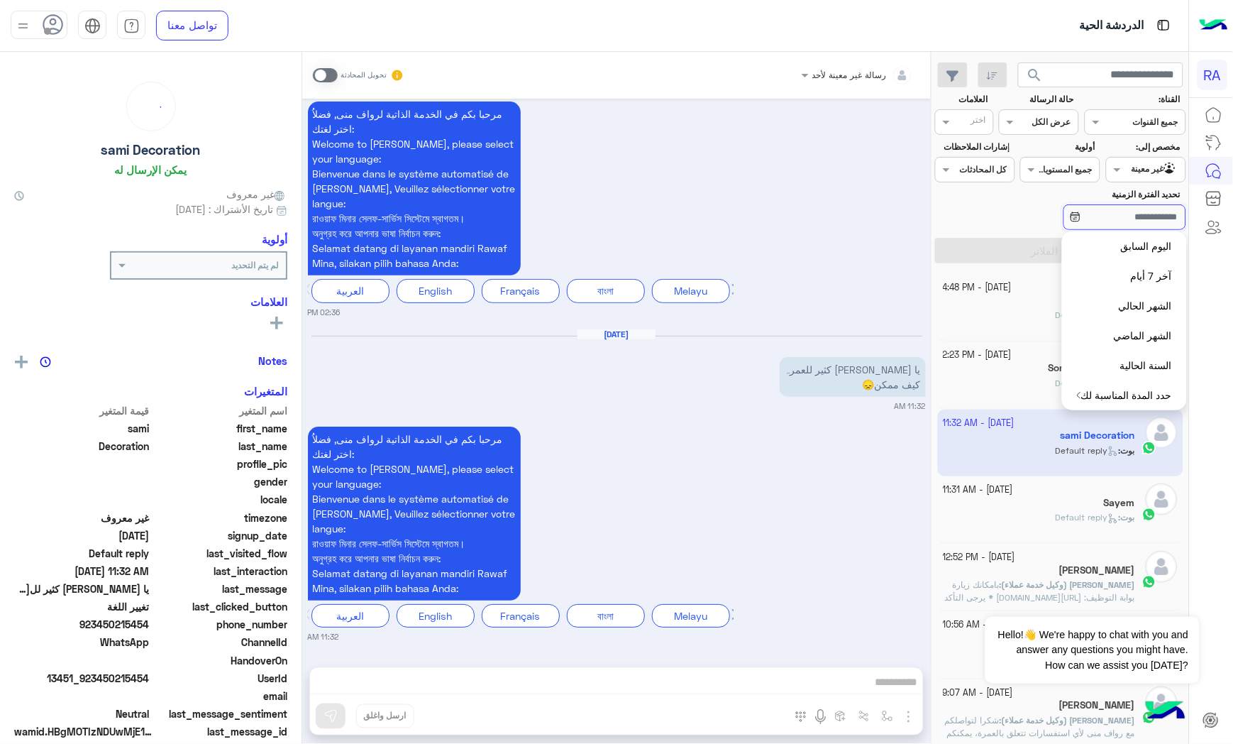
click at [1117, 214] on input "تحديد الفترة الزمنية" at bounding box center [1125, 217] width 123 height 26
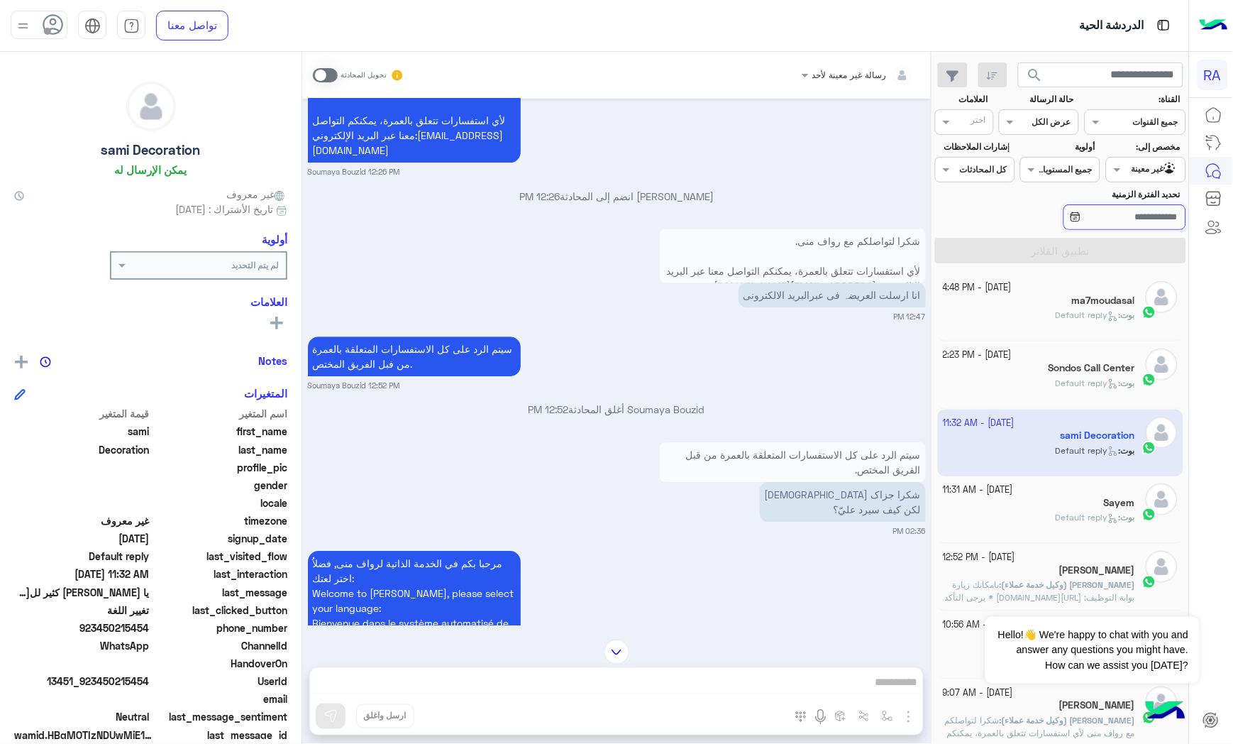
scroll to position [2229, 0]
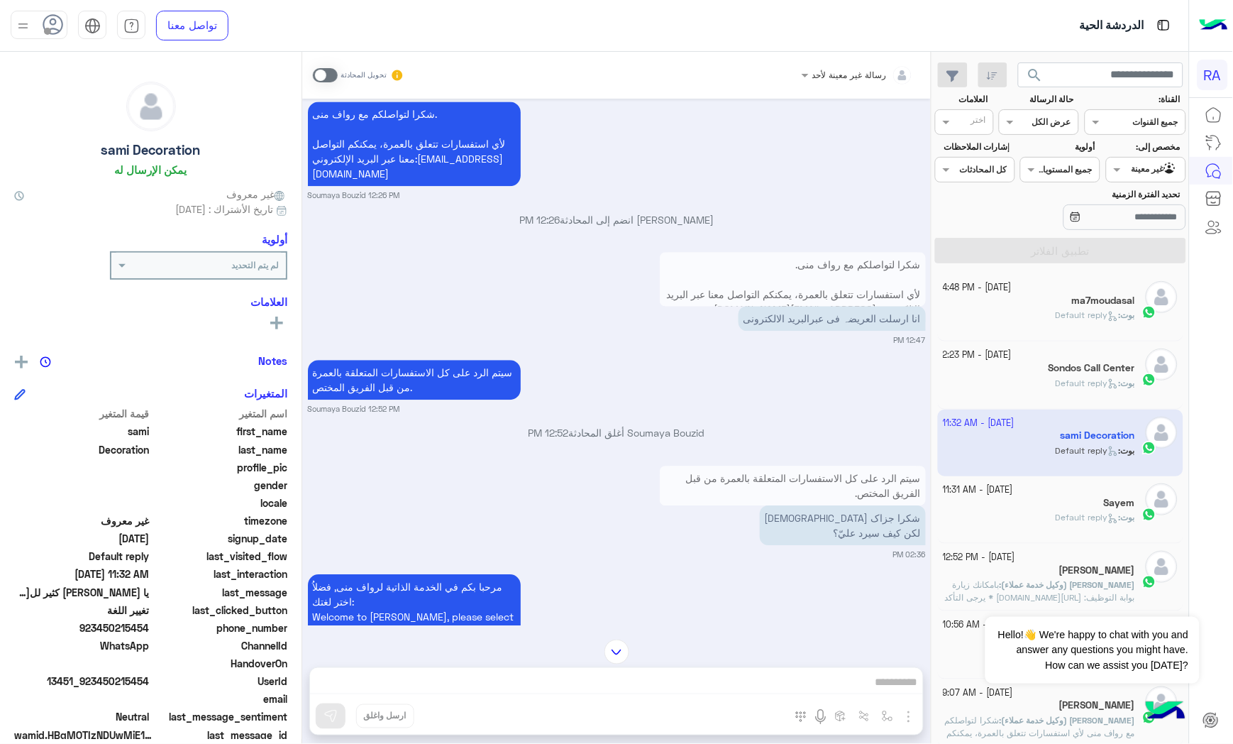
click at [859, 291] on p "شكرا لتواصلكم مع رواف منى. لأي استفسارات تتعلق بالعمرة، يمكنكم التواصل معنا عبر…" at bounding box center [793, 287] width 266 height 70
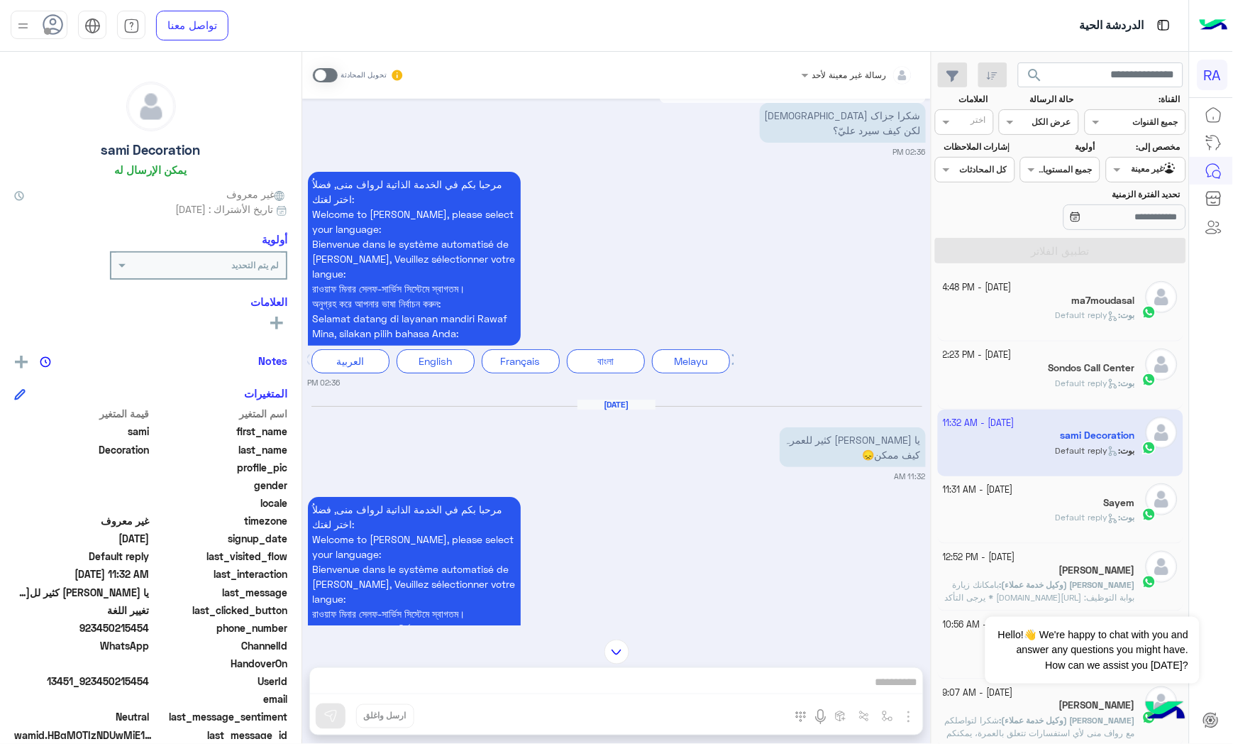
scroll to position [2702, 0]
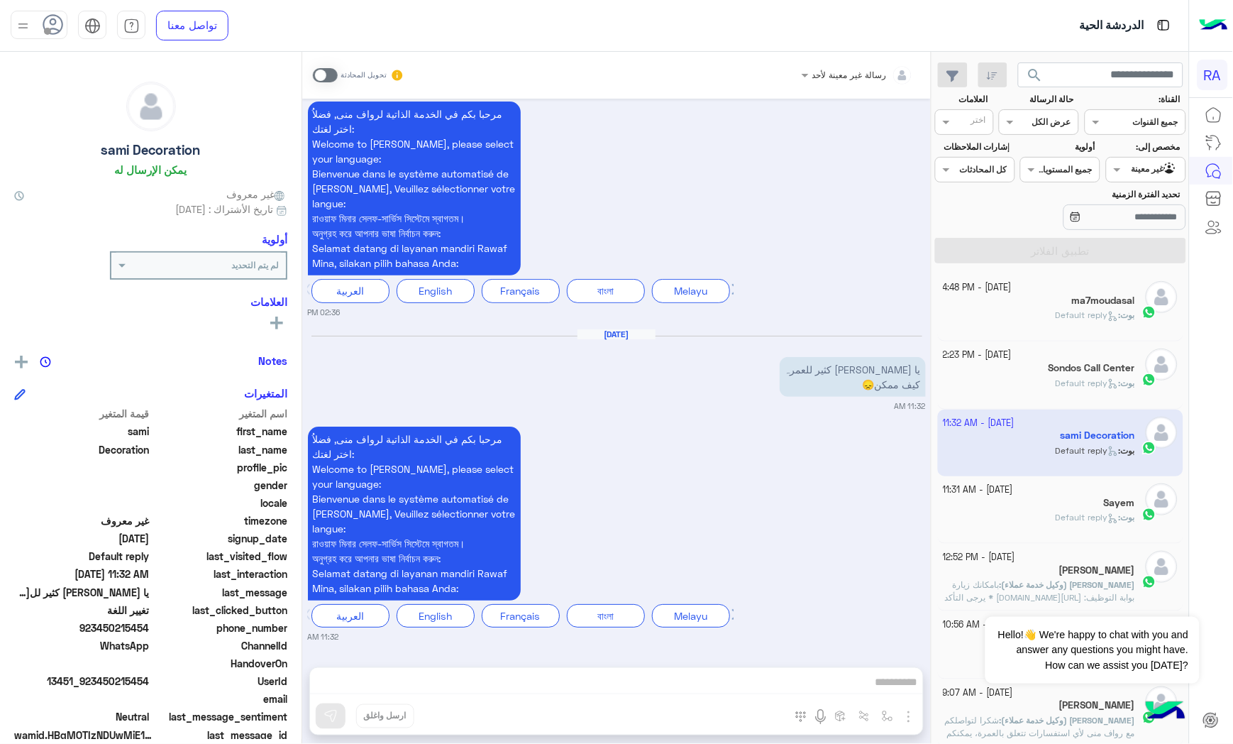
click at [1079, 529] on div "[PERSON_NAME] : Default reply" at bounding box center [1040, 523] width 192 height 25
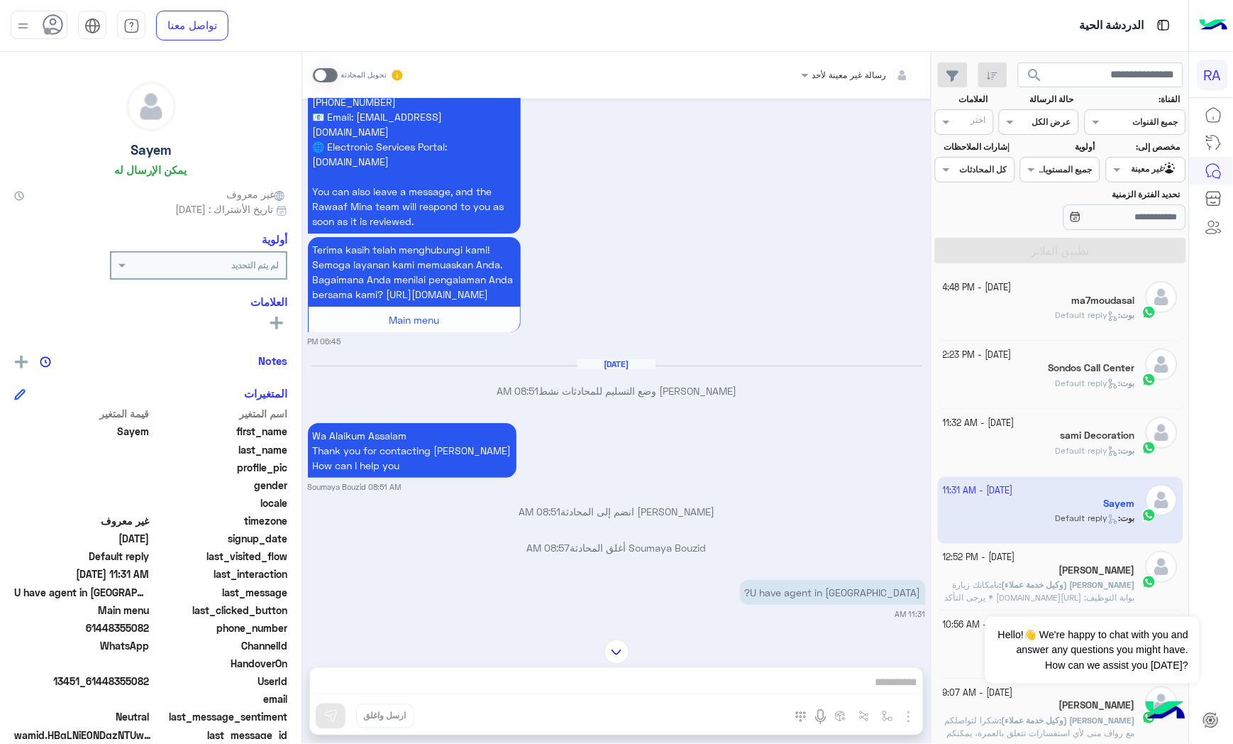
scroll to position [2811, 0]
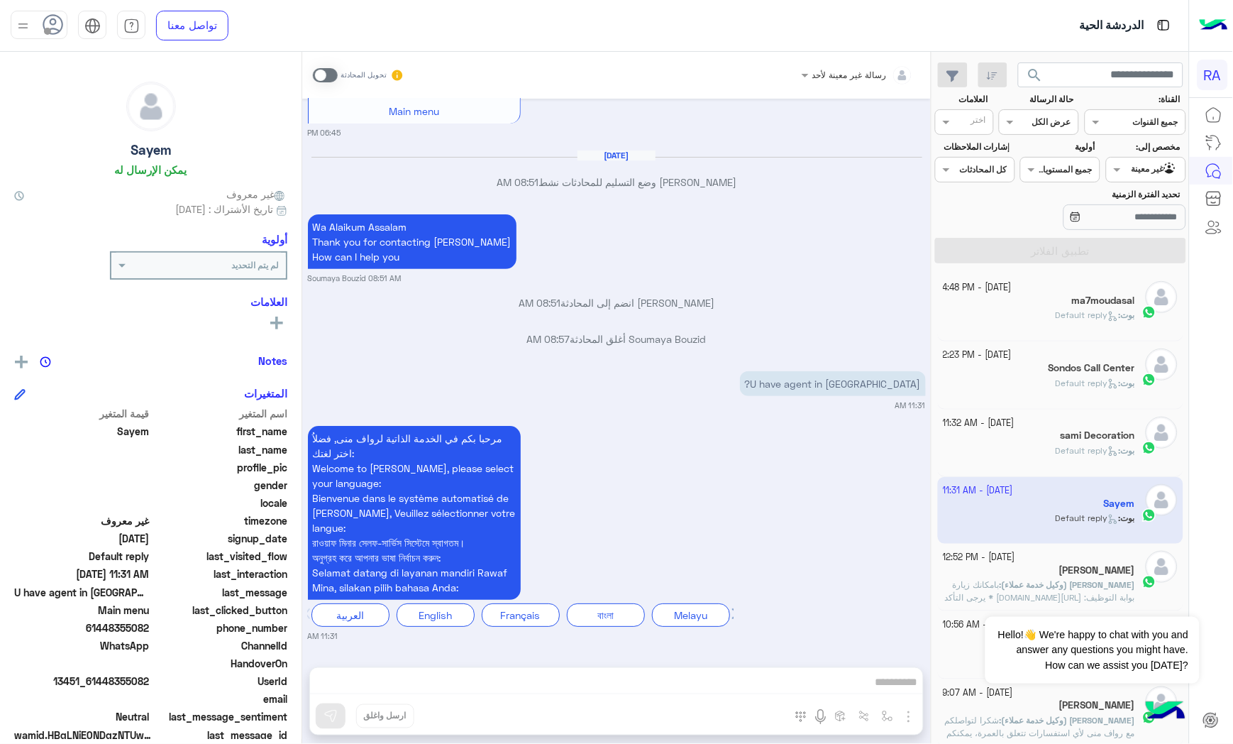
click at [329, 79] on span at bounding box center [325, 75] width 25 height 14
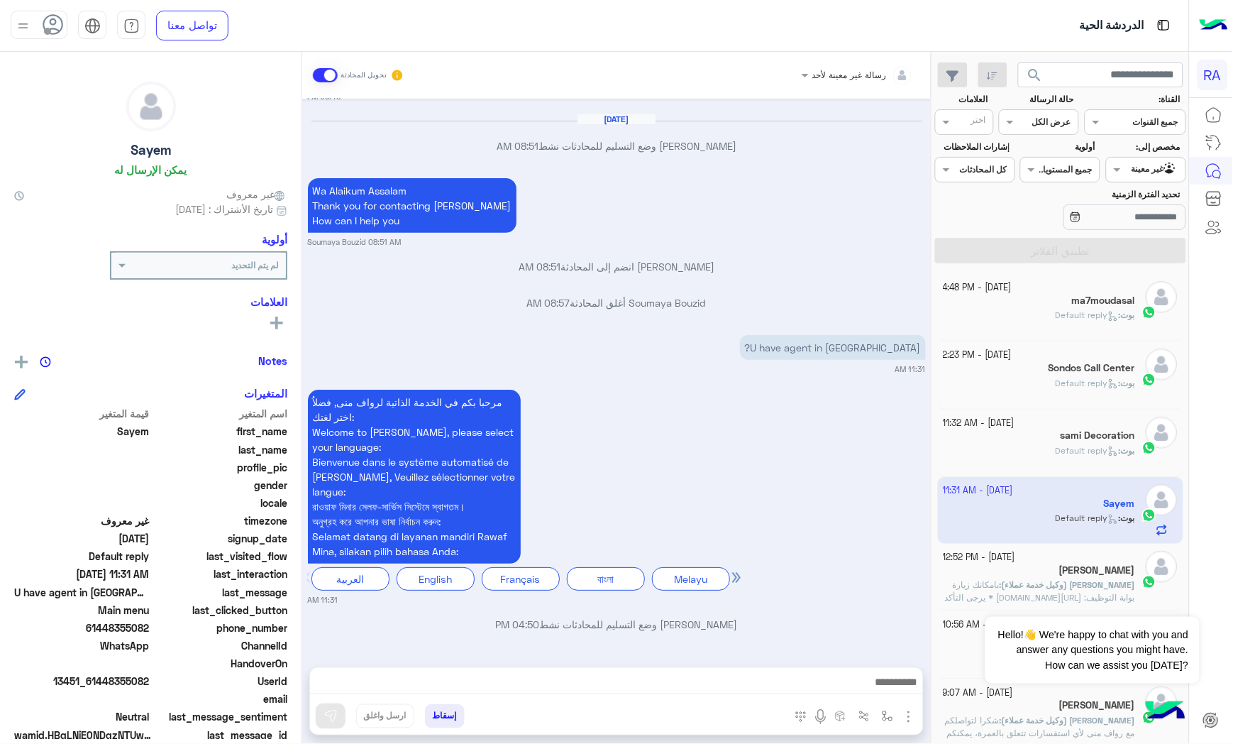
click at [555, 679] on textarea at bounding box center [617, 683] width 614 height 21
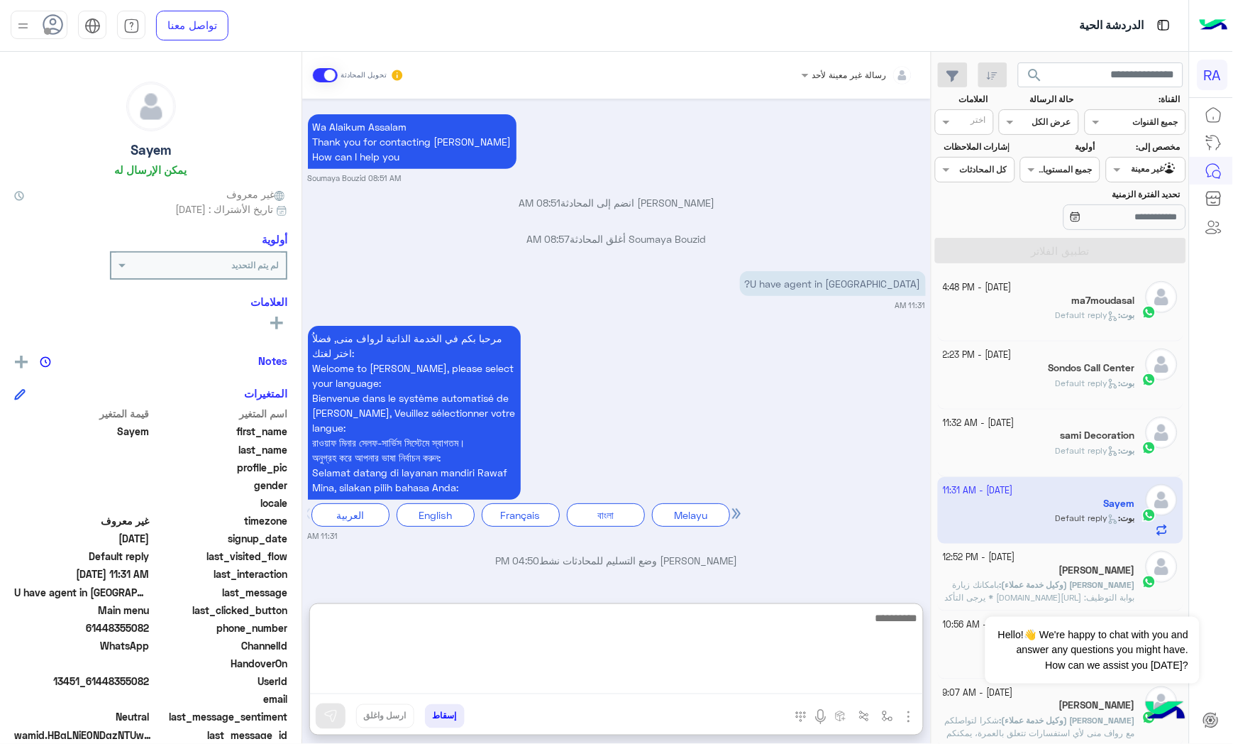
scroll to position [2911, 0]
click at [595, 623] on textarea at bounding box center [617, 651] width 614 height 85
click at [599, 624] on textarea at bounding box center [617, 651] width 614 height 85
type textarea "*"
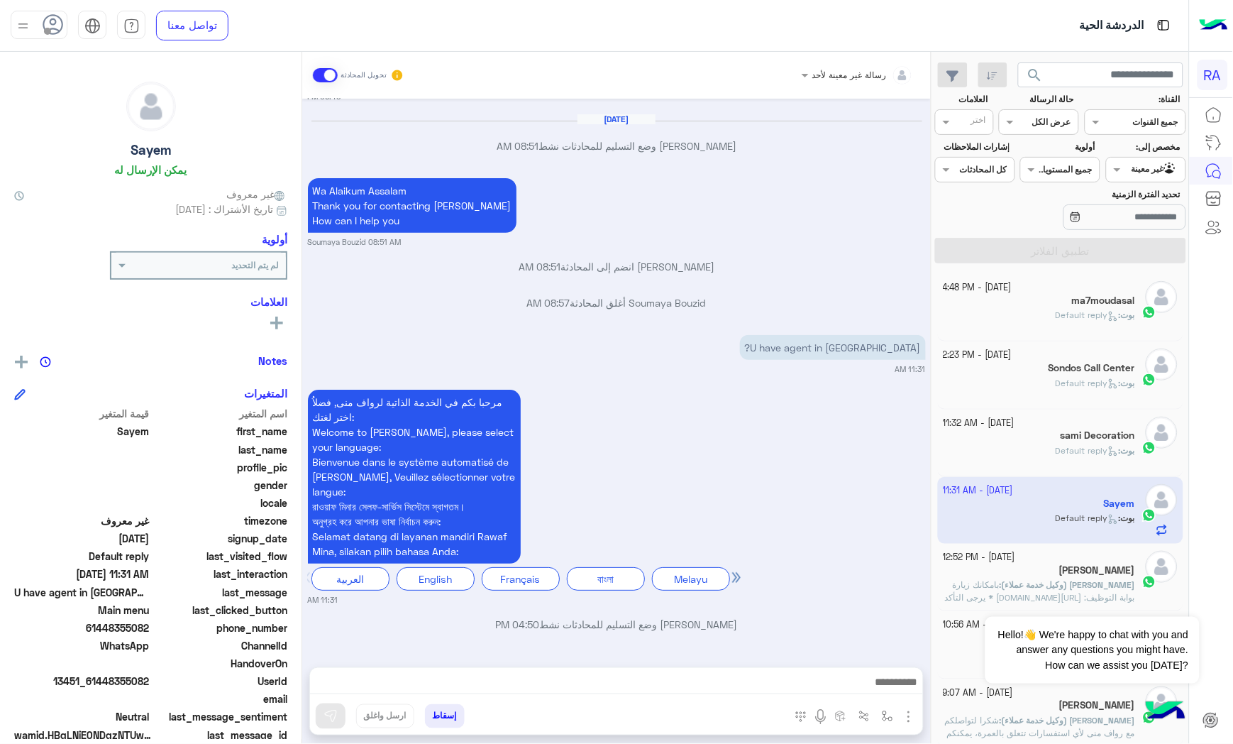
click at [629, 671] on div at bounding box center [616, 685] width 613 height 35
click at [629, 676] on textarea at bounding box center [617, 683] width 614 height 21
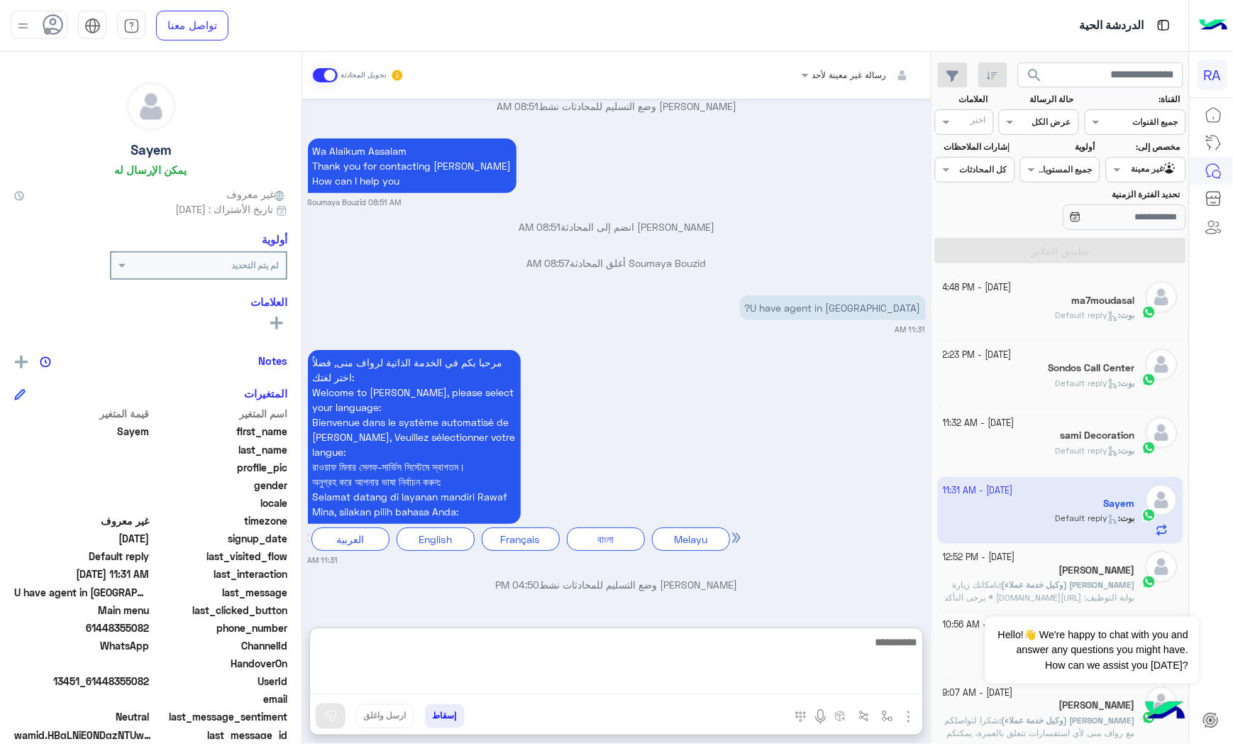
scroll to position [2911, 0]
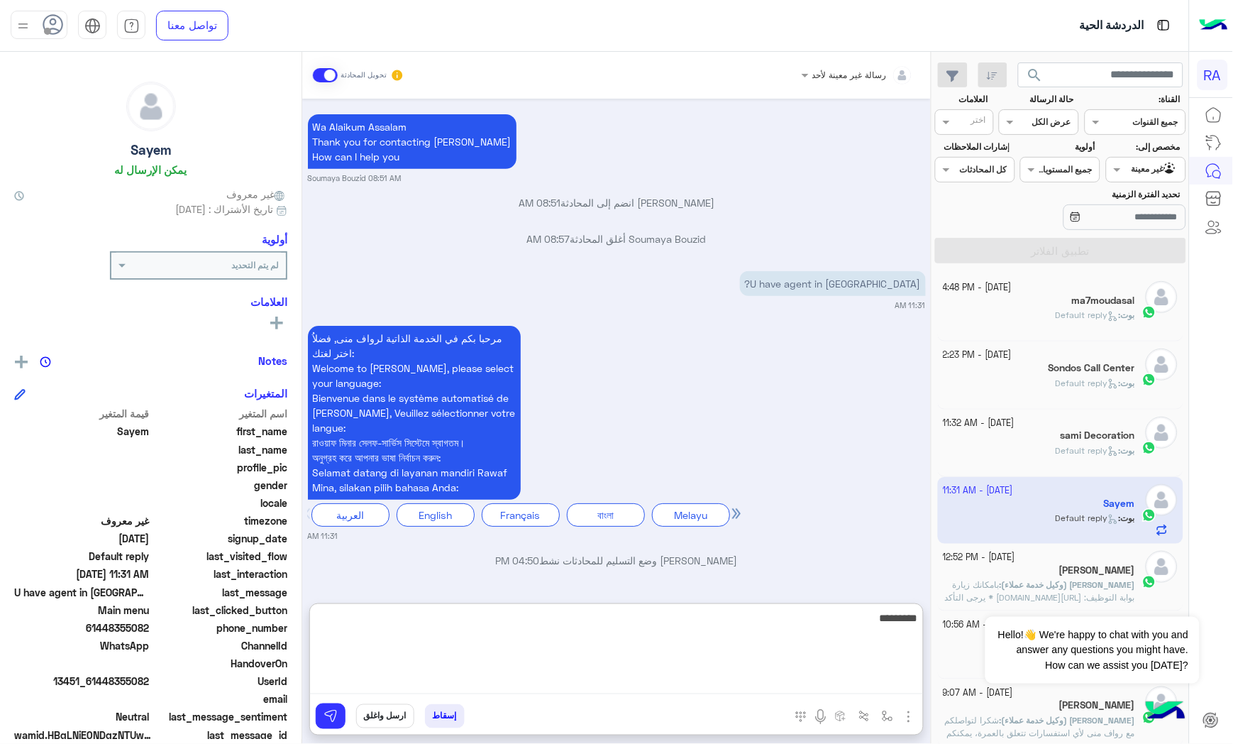
type textarea "**********"
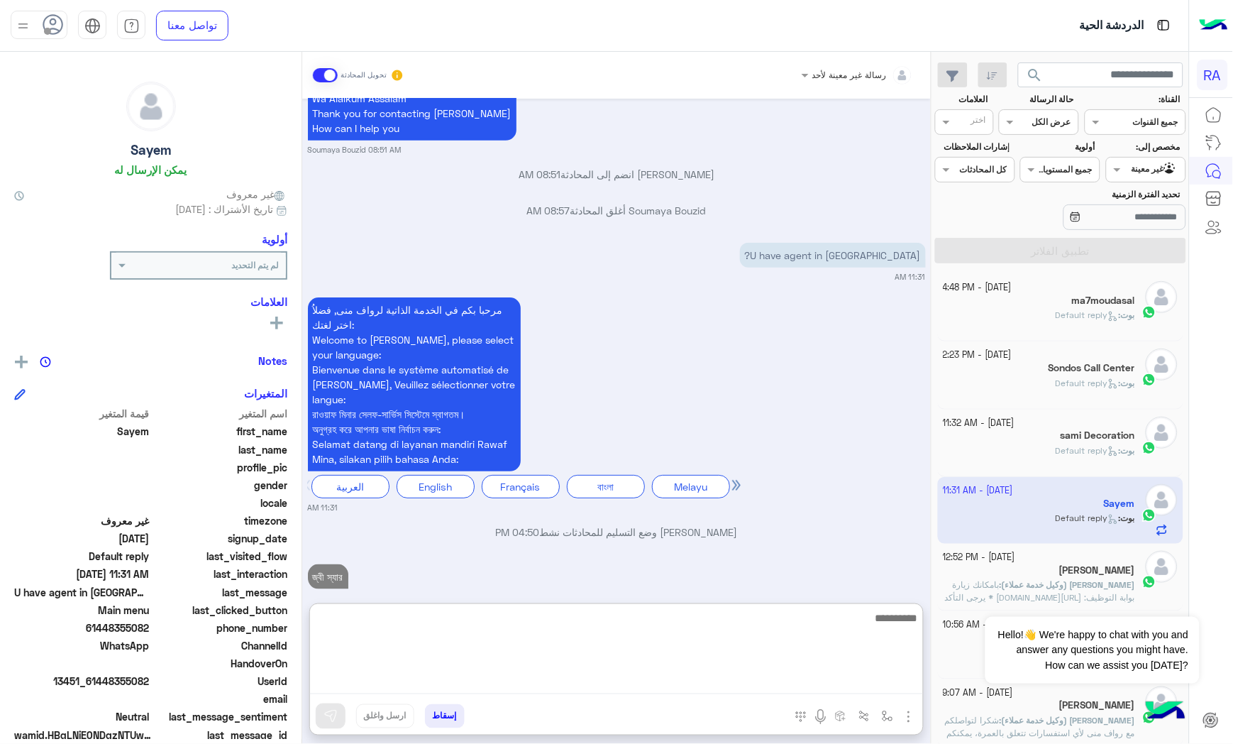
scroll to position [2965, 0]
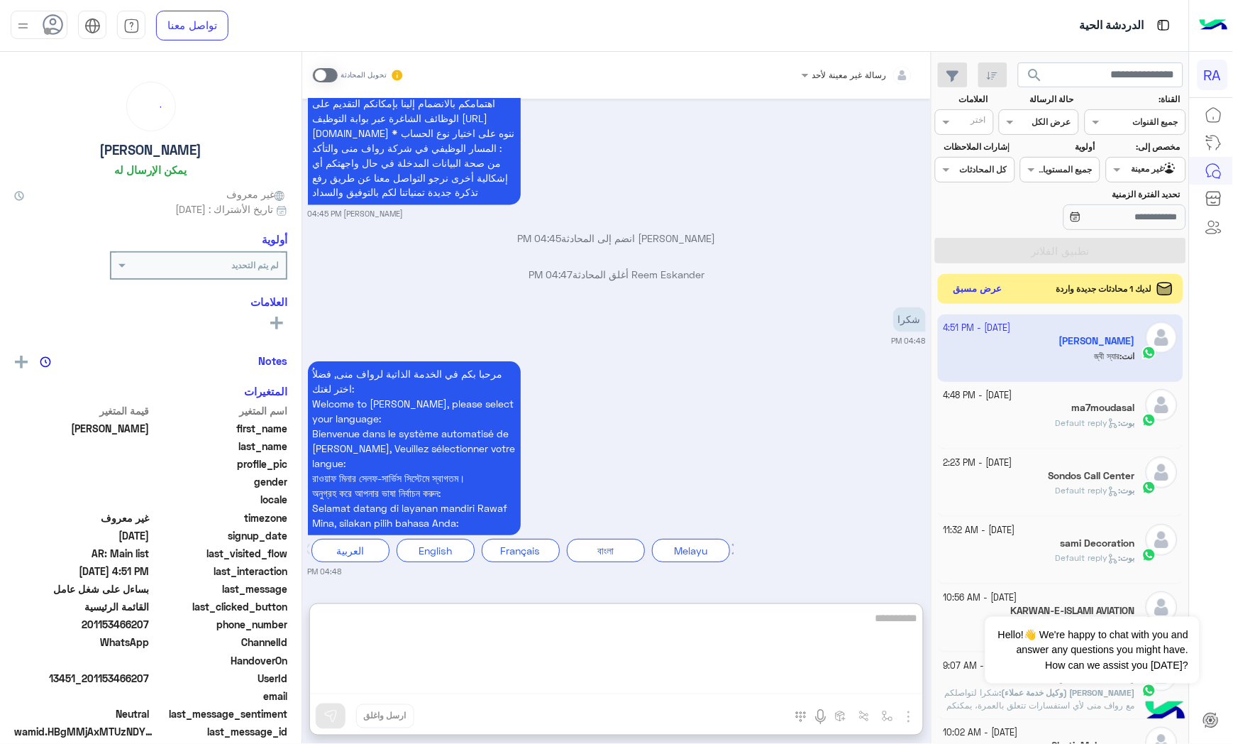
click at [976, 296] on button "عرض مسبق" at bounding box center [979, 289] width 60 height 19
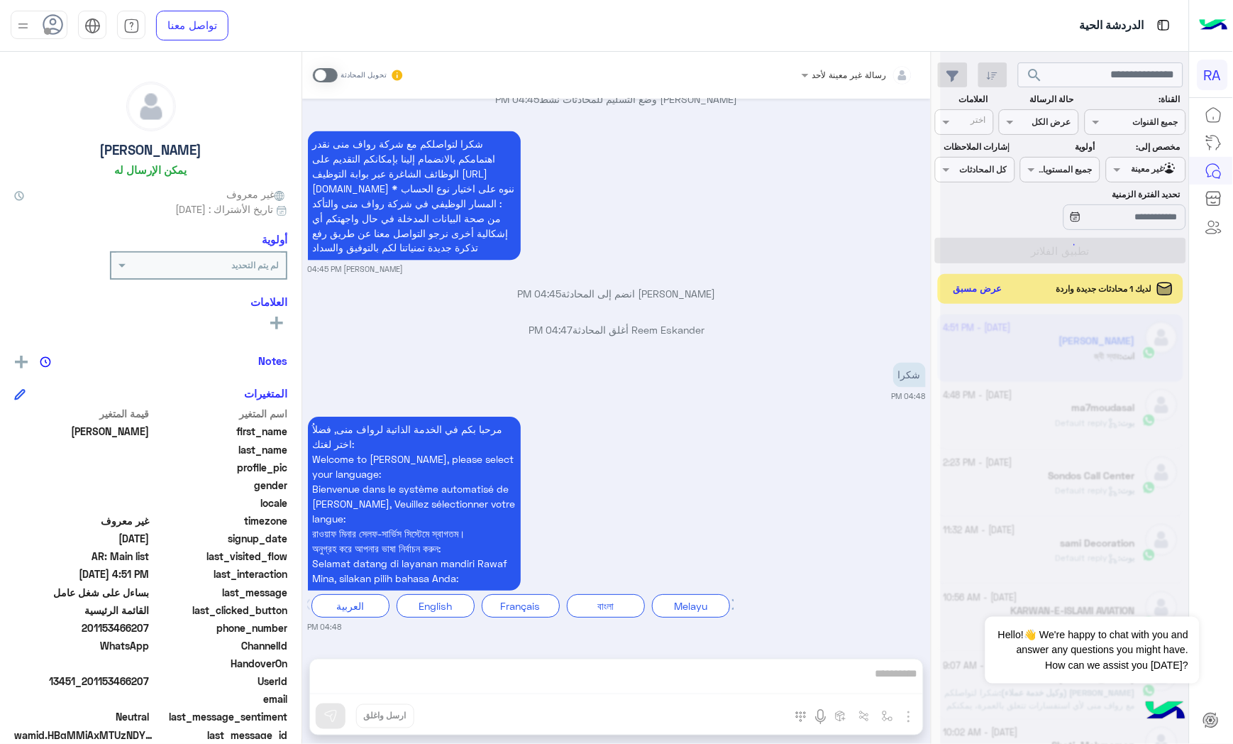
scroll to position [4792, 0]
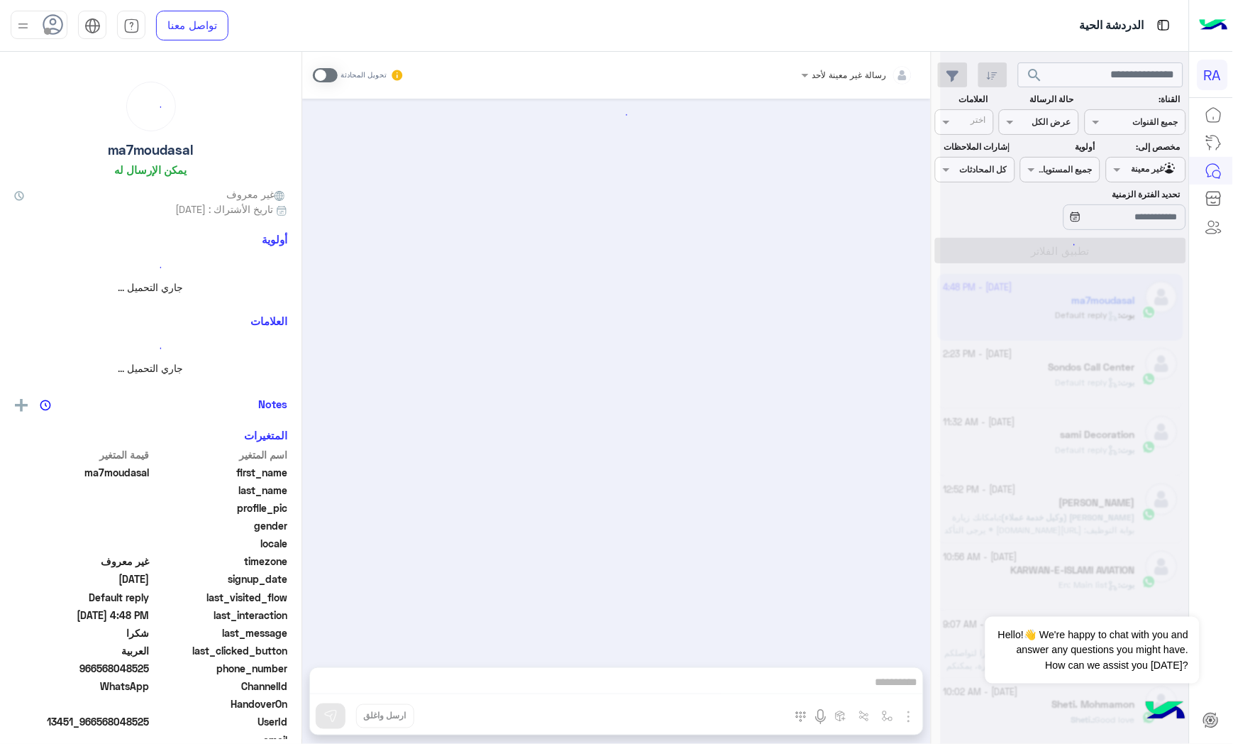
scroll to position [1691, 0]
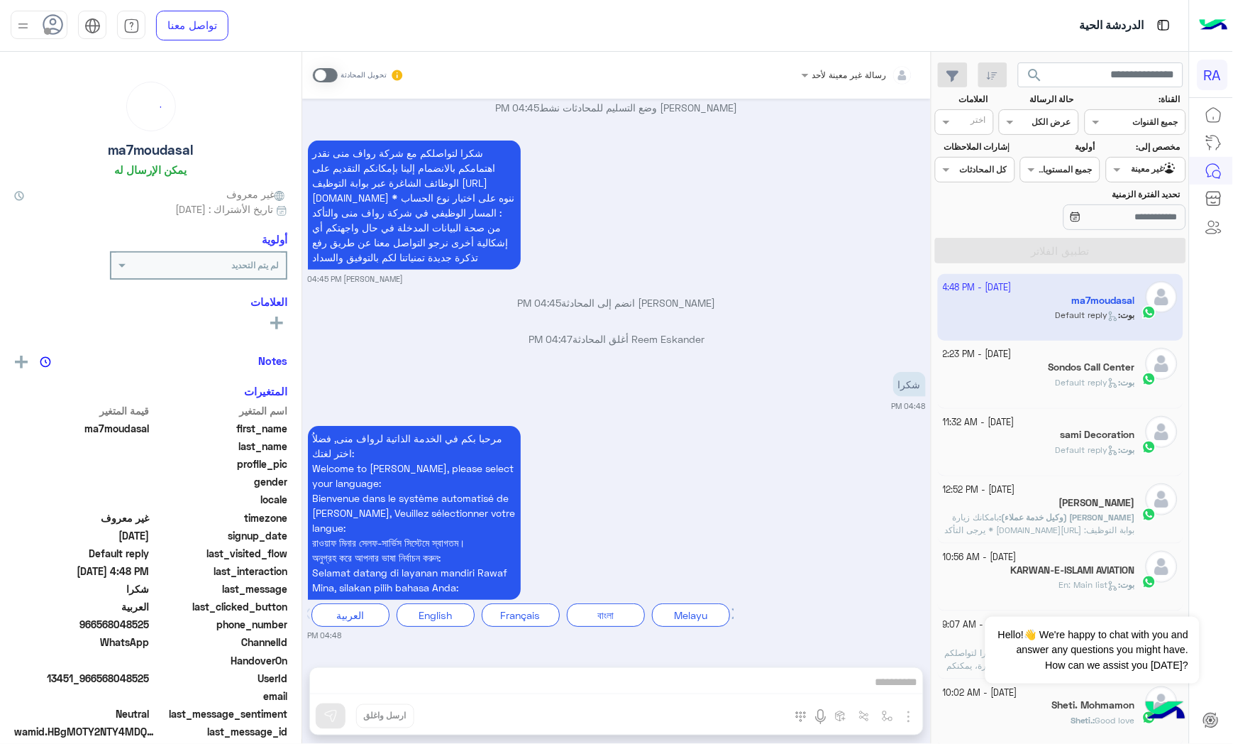
click at [1134, 181] on div "Agent Filter غير معينة" at bounding box center [1146, 170] width 80 height 26
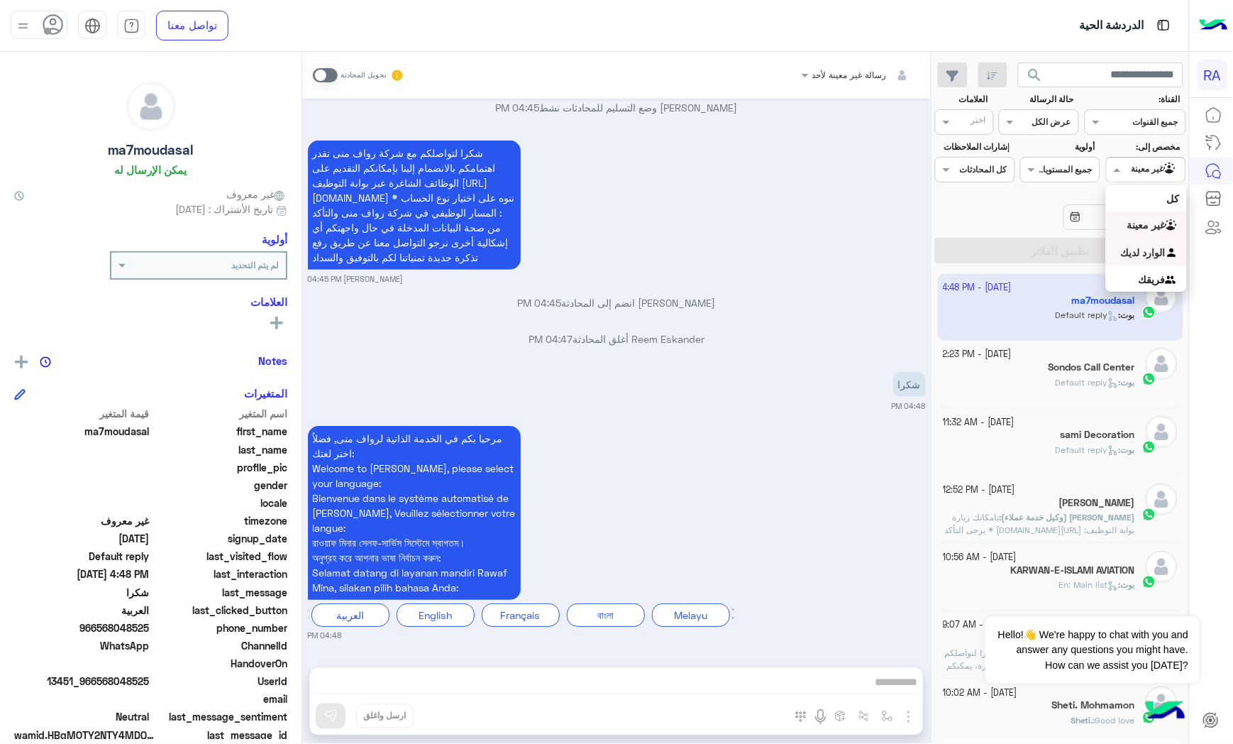
click at [1140, 260] on div "الوارد لديك" at bounding box center [1146, 253] width 80 height 28
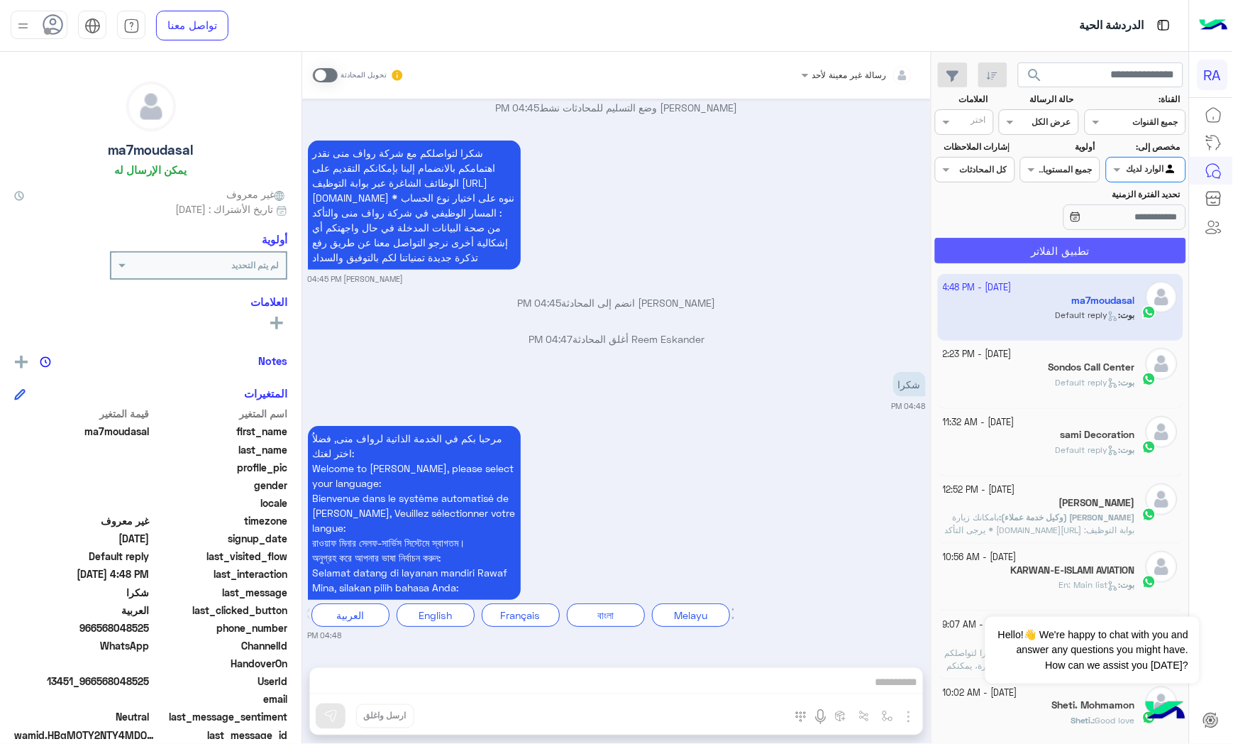
click at [1140, 260] on button "تطبيق الفلاتر" at bounding box center [1060, 251] width 251 height 26
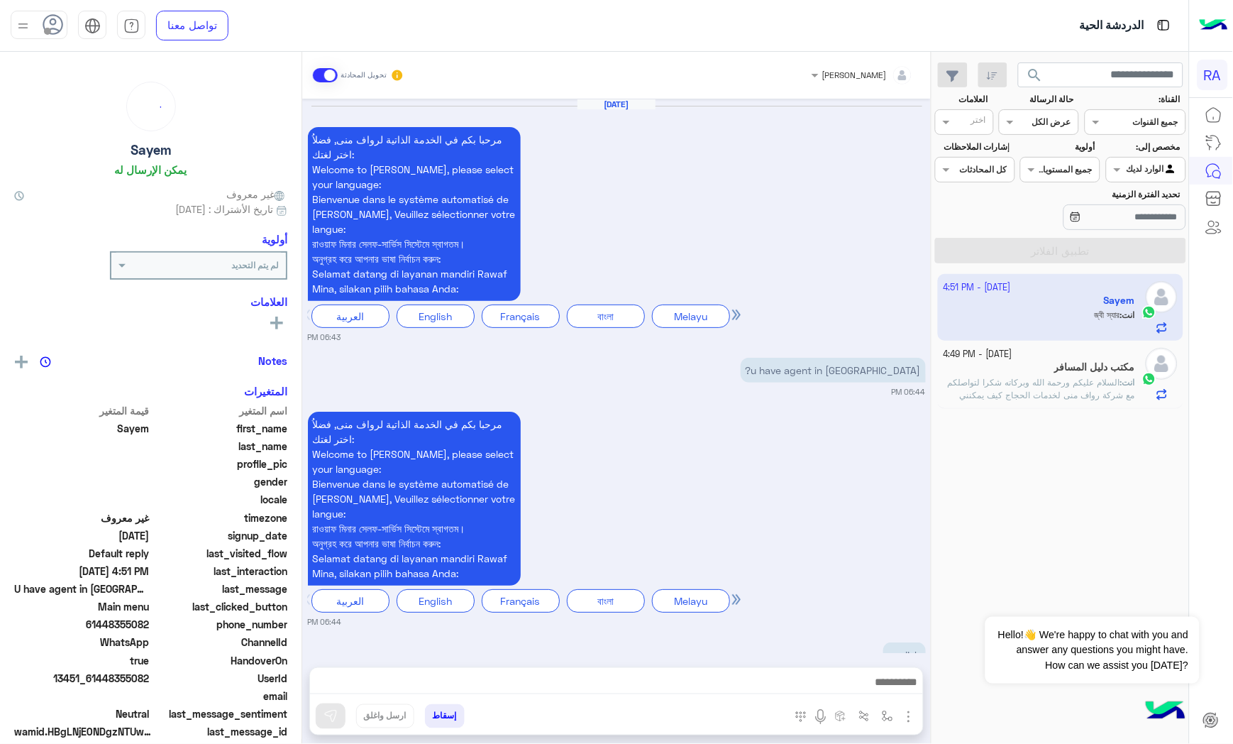
scroll to position [2883, 0]
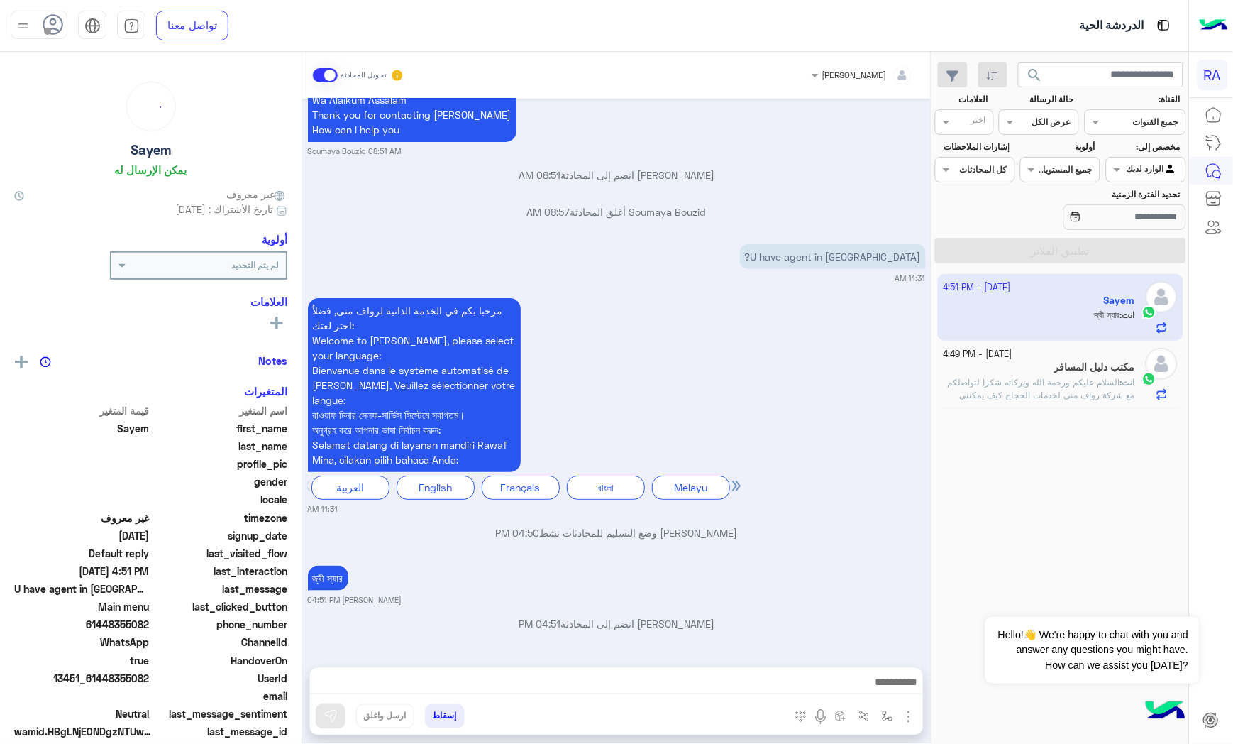
click at [1055, 324] on app-inbox-user "[DATE] - 4:51 PM Sayem انت : জ্বী স্যার" at bounding box center [1061, 307] width 246 height 67
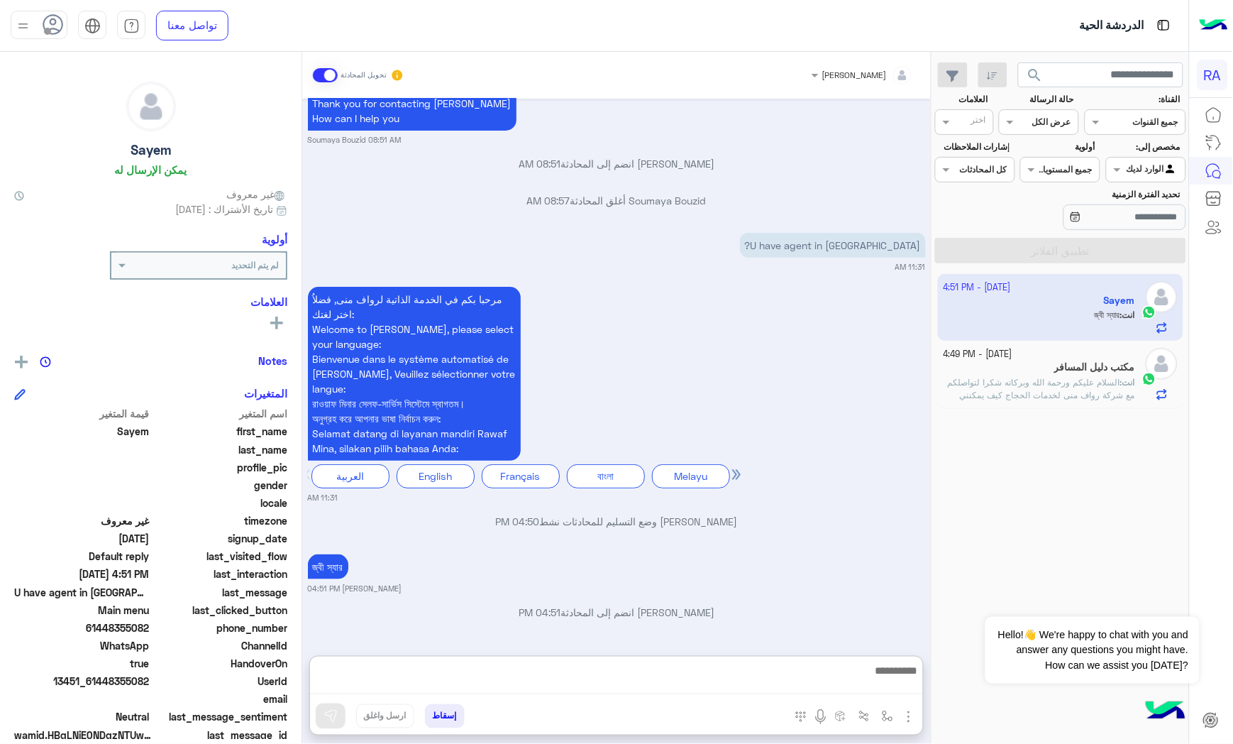
click at [531, 682] on textarea at bounding box center [617, 677] width 614 height 33
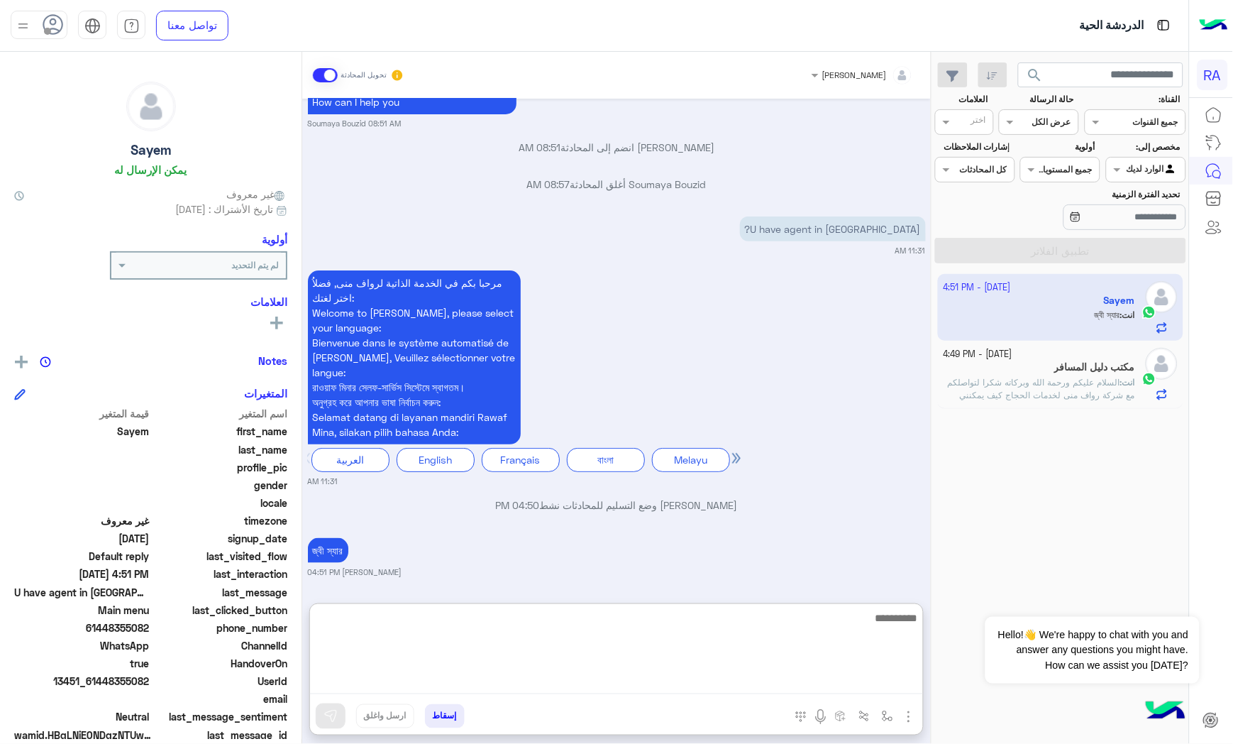
type textarea "*"
type textarea "**********"
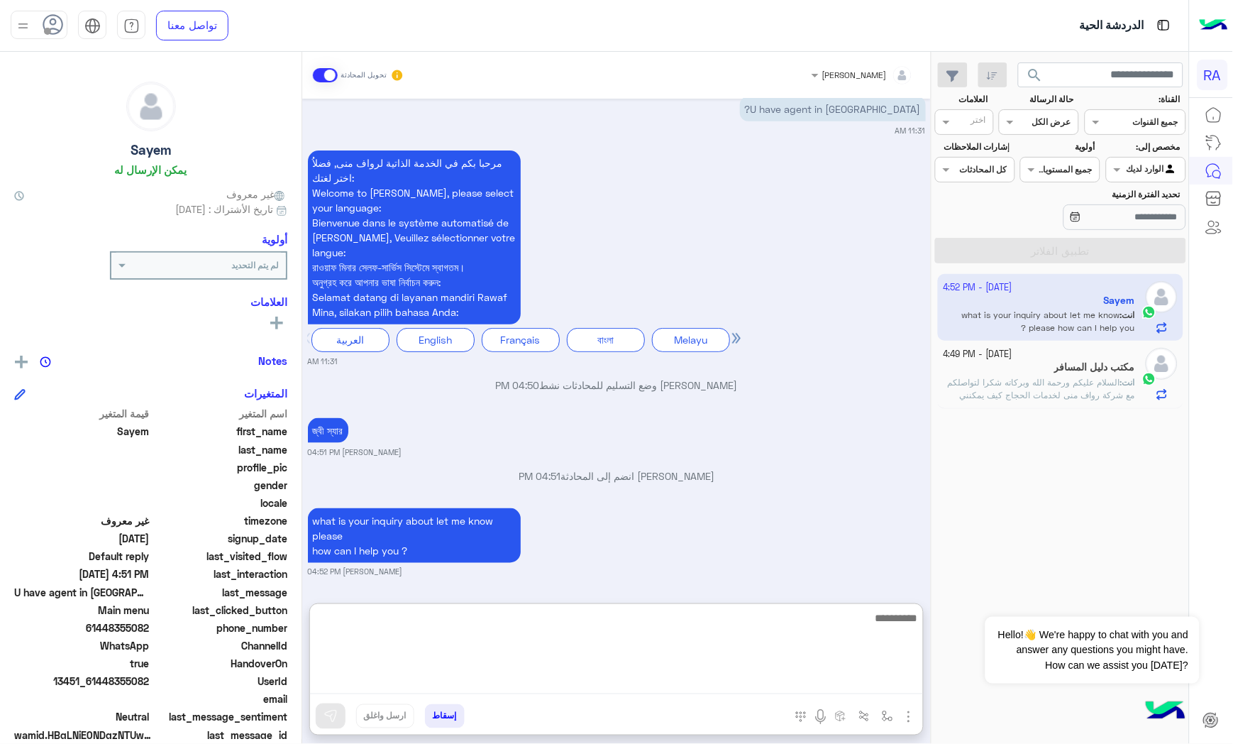
scroll to position [3031, 0]
click at [1052, 390] on span "السلام عليكم ورحمة الله وبركاته شكرا لتواصلكم مع شركة رواف منى لخدمات الحجاج كي…" at bounding box center [1041, 395] width 187 height 36
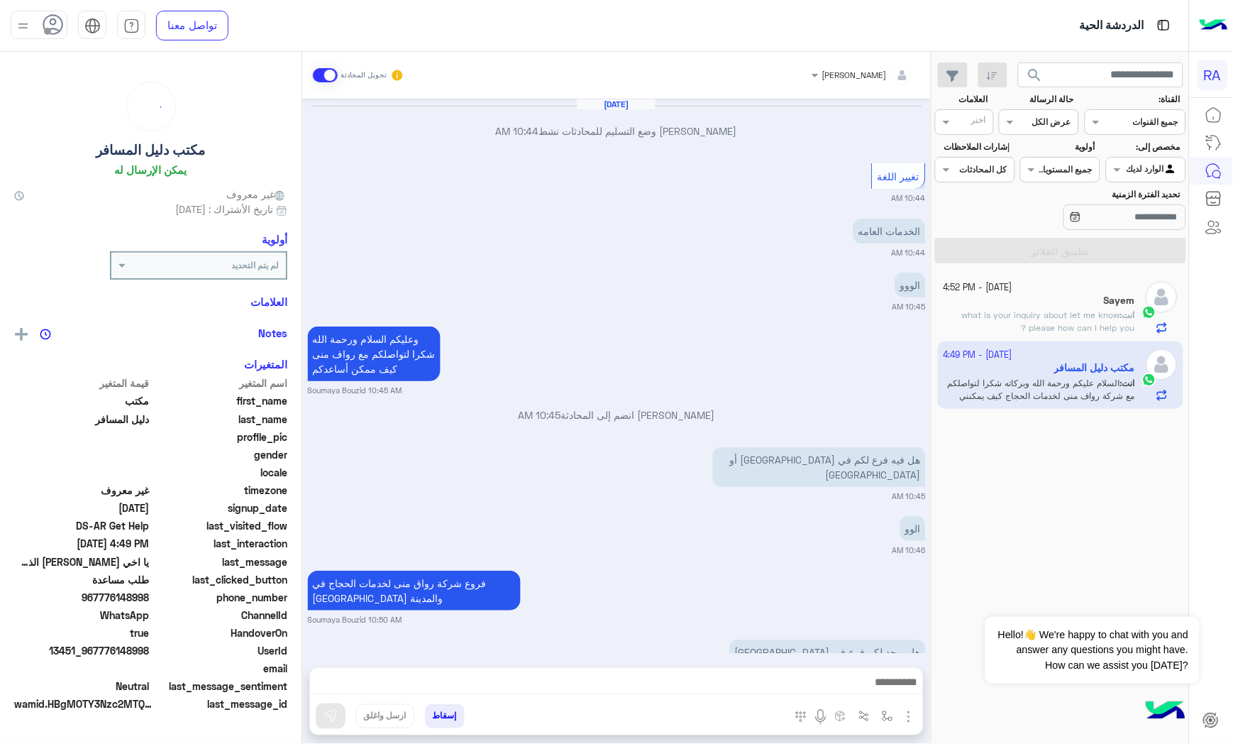
scroll to position [1482, 0]
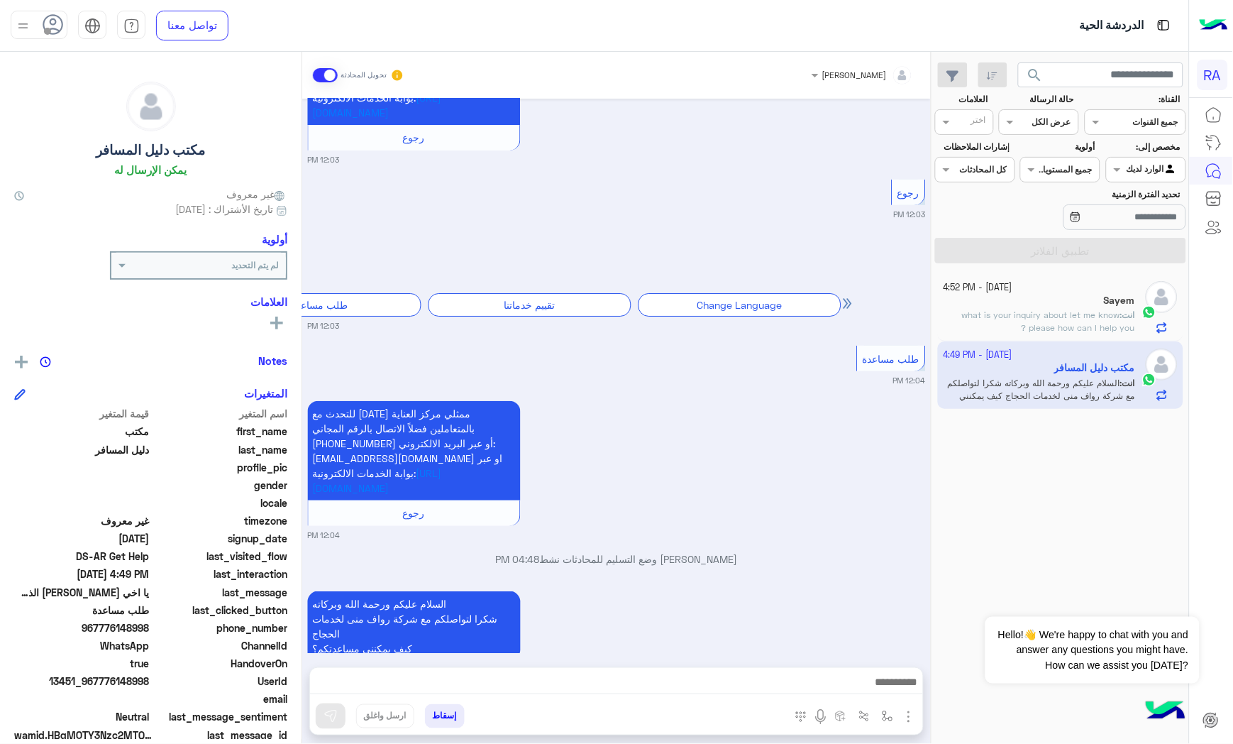
click at [310, 72] on div "[PERSON_NAME] تحويل المحادثة" at bounding box center [616, 75] width 629 height 47
click at [319, 72] on span at bounding box center [325, 75] width 25 height 14
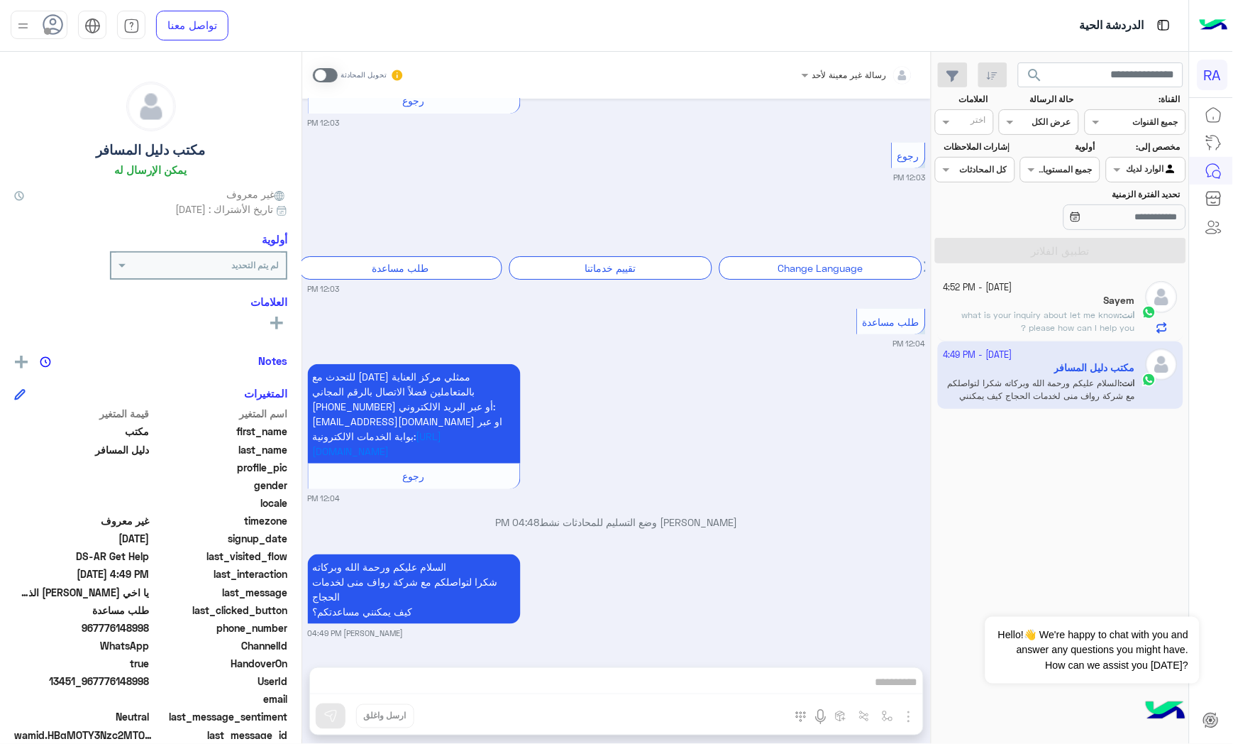
click at [1037, 309] on p "انت : what is your inquiry about let me know please how can I help you ?" at bounding box center [1040, 322] width 192 height 26
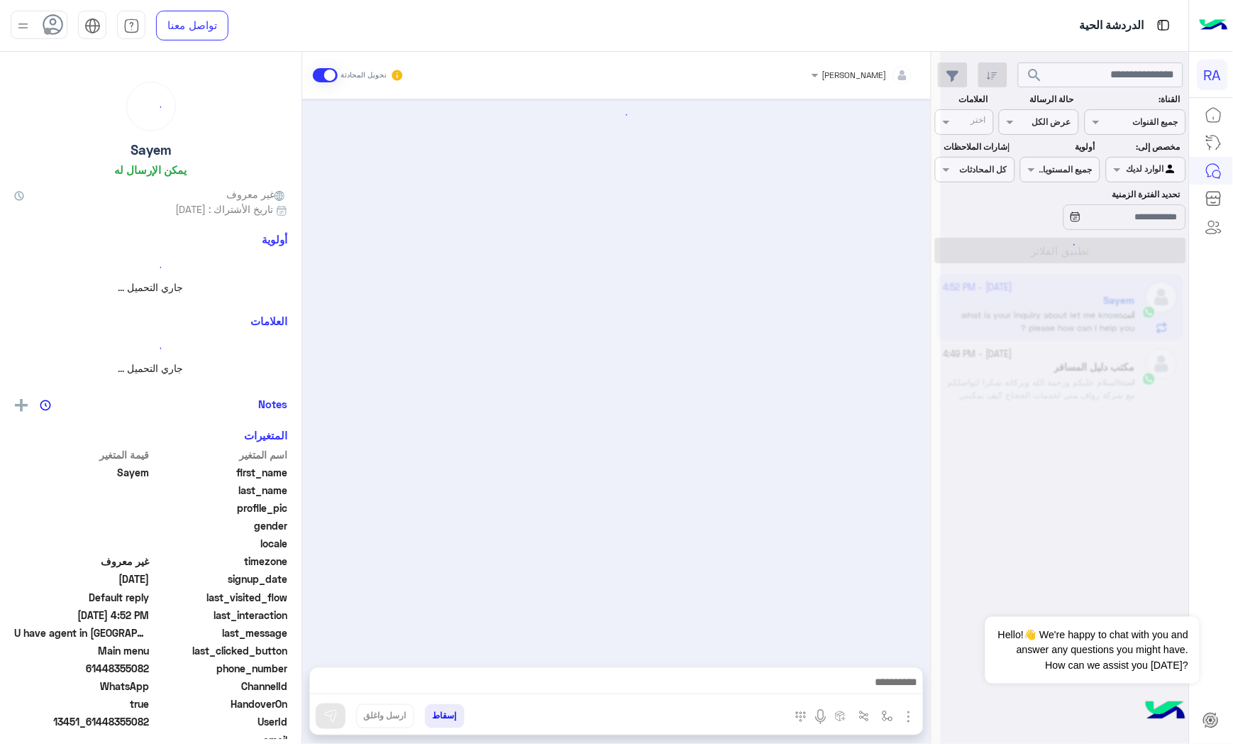
scroll to position [2733, 0]
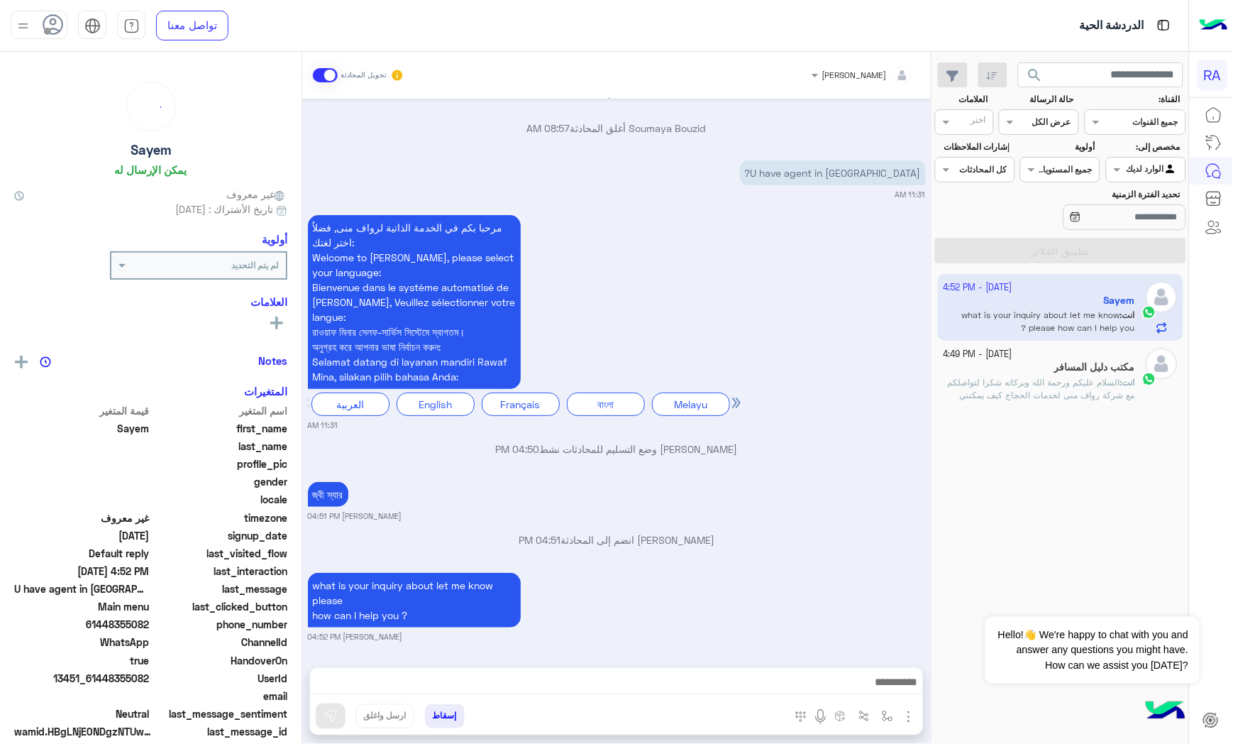
click at [317, 80] on span at bounding box center [325, 75] width 25 height 14
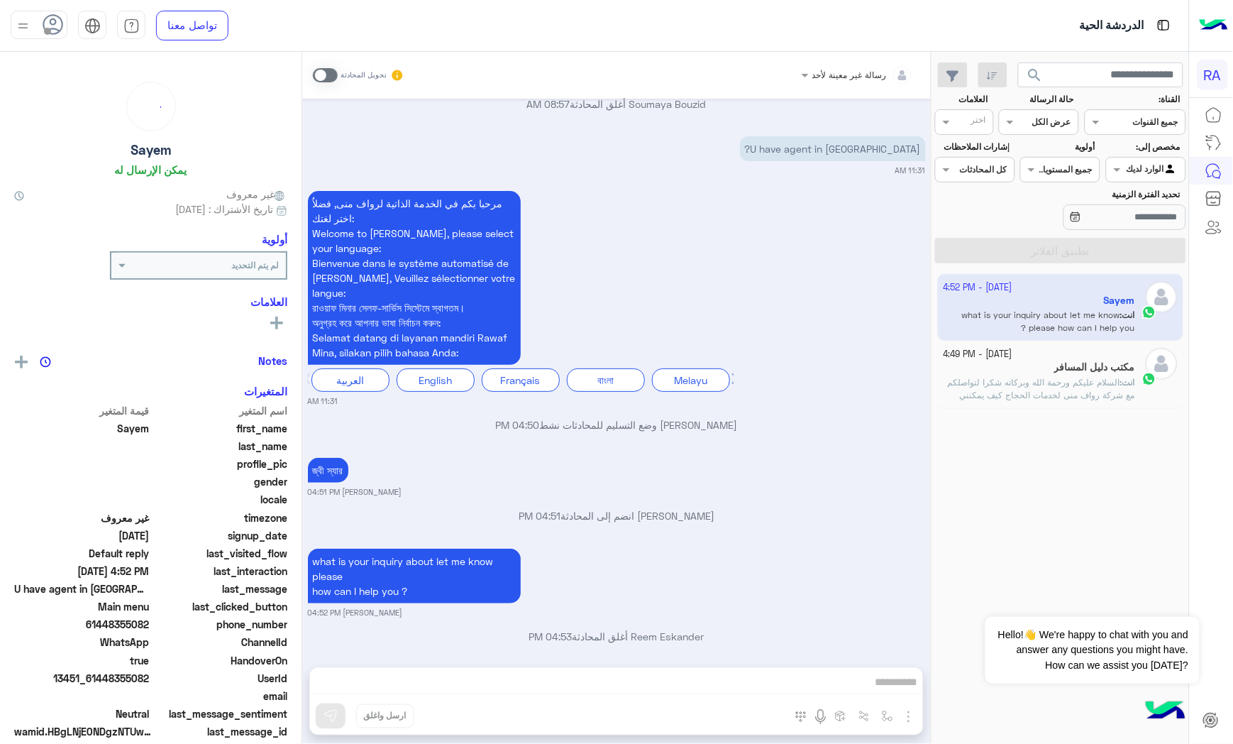
scroll to position [2769, 0]
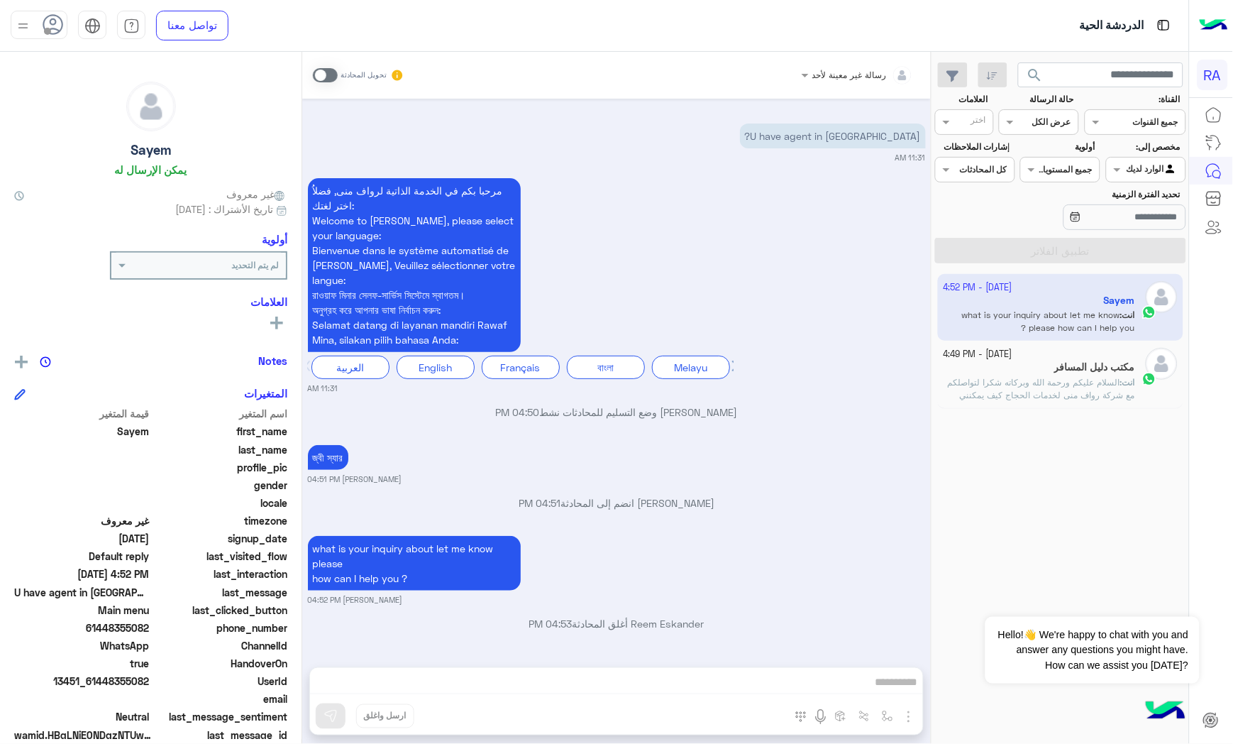
click at [1157, 171] on input "text" at bounding box center [1162, 168] width 33 height 13
click at [1164, 229] on b "غير معينة" at bounding box center [1147, 225] width 38 height 12
click at [1171, 249] on button "تطبيق الفلاتر" at bounding box center [1060, 251] width 251 height 26
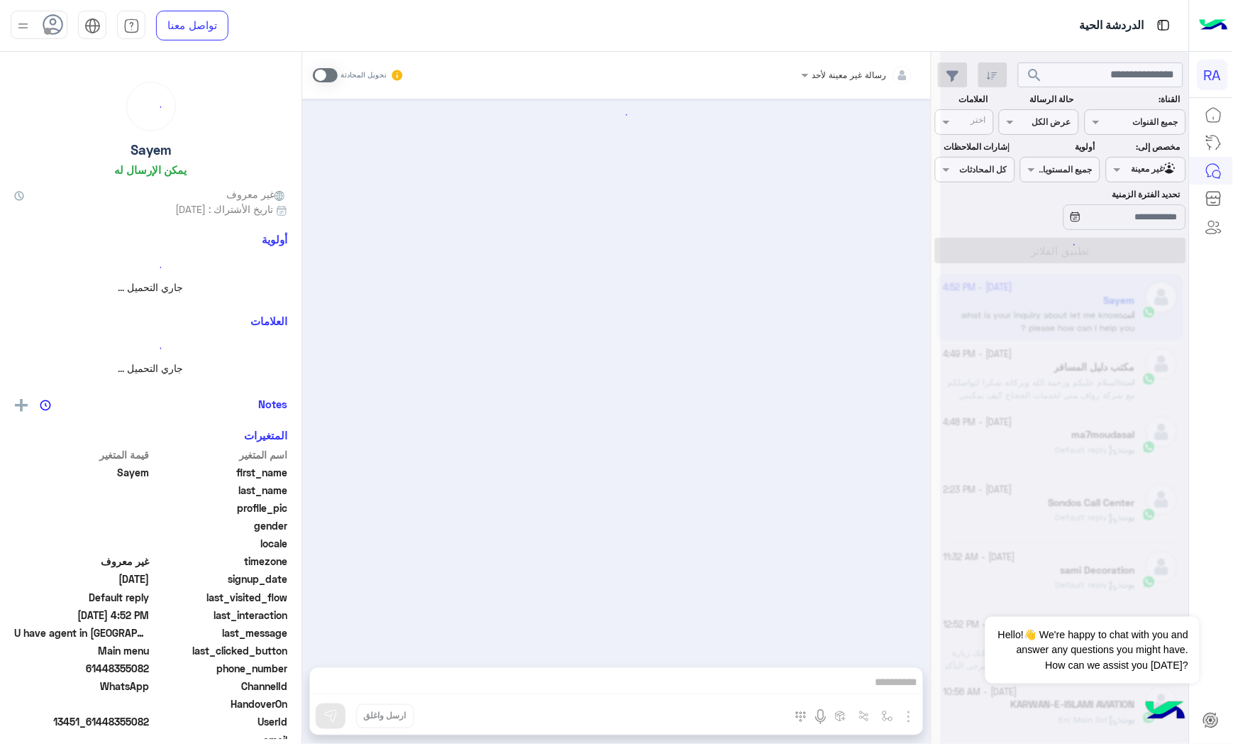
scroll to position [2714, 0]
